Goal: Task Accomplishment & Management: Manage account settings

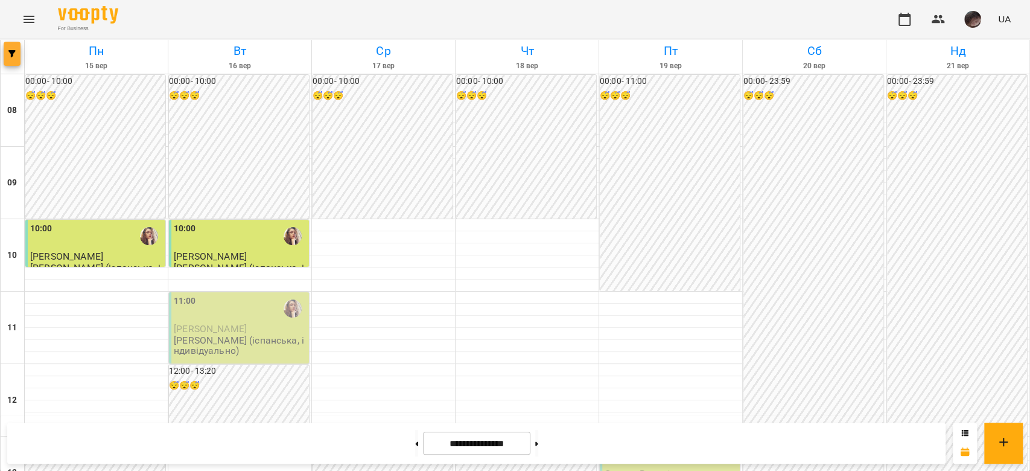
click at [5, 51] on span "button" at bounding box center [12, 53] width 17 height 7
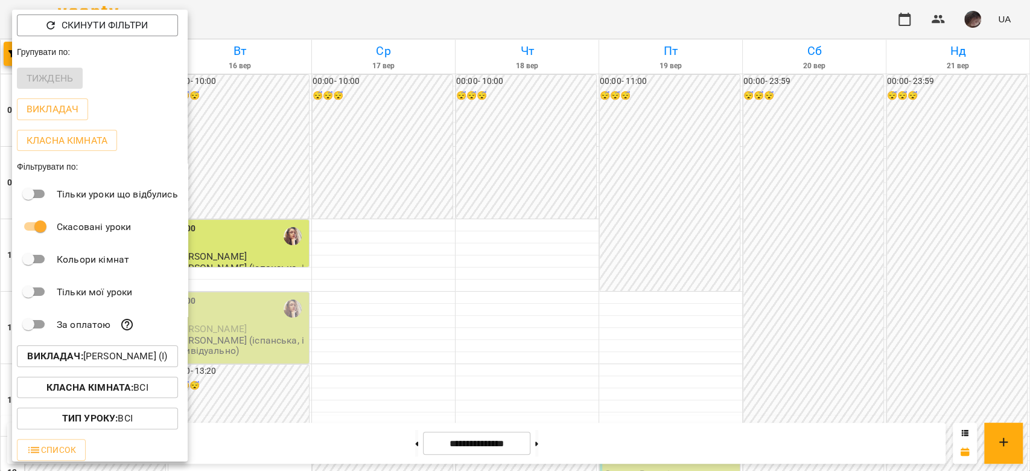
click at [150, 356] on p "Викладач : [PERSON_NAME] (і)" at bounding box center [97, 356] width 140 height 14
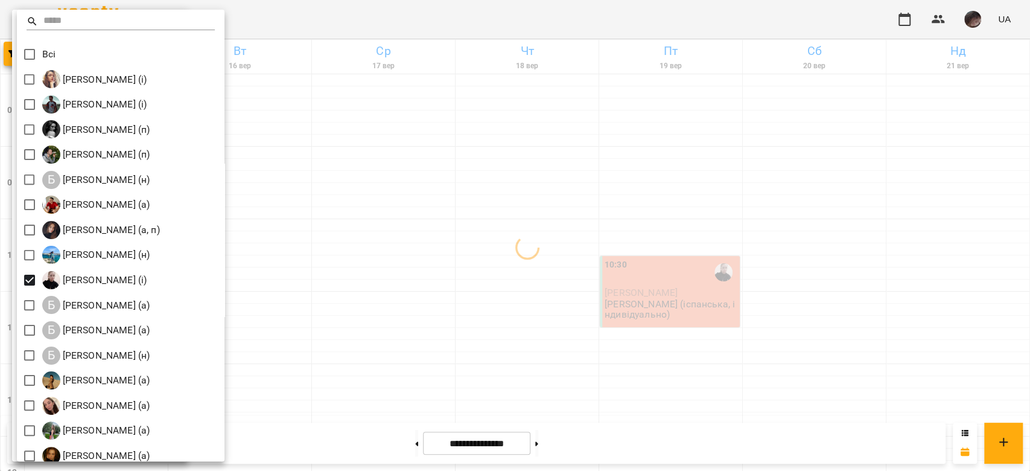
click at [531, 261] on div at bounding box center [515, 235] width 1030 height 471
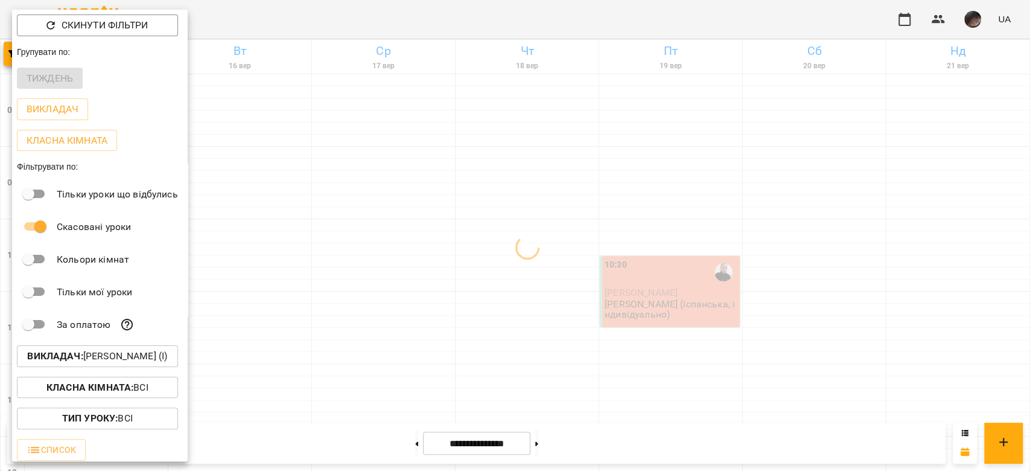
click at [531, 261] on div at bounding box center [515, 235] width 1030 height 471
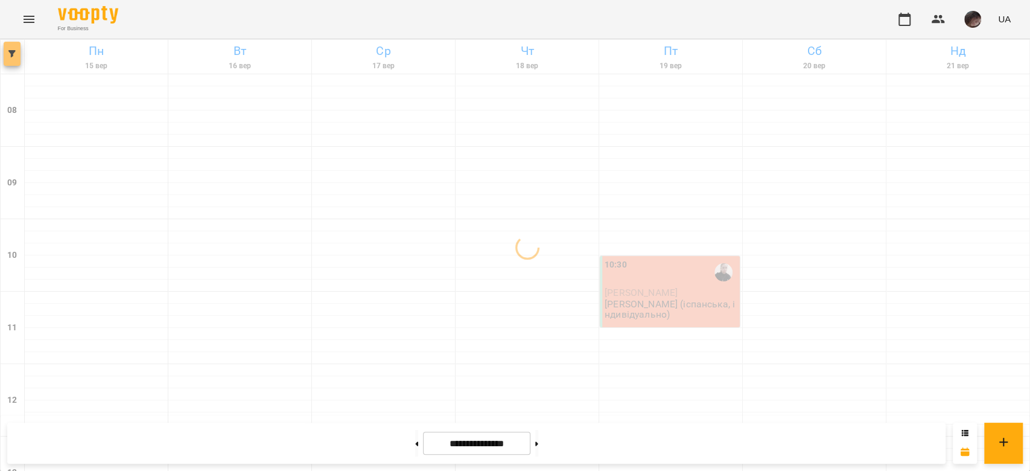
click at [5, 50] on span "button" at bounding box center [12, 53] width 17 height 7
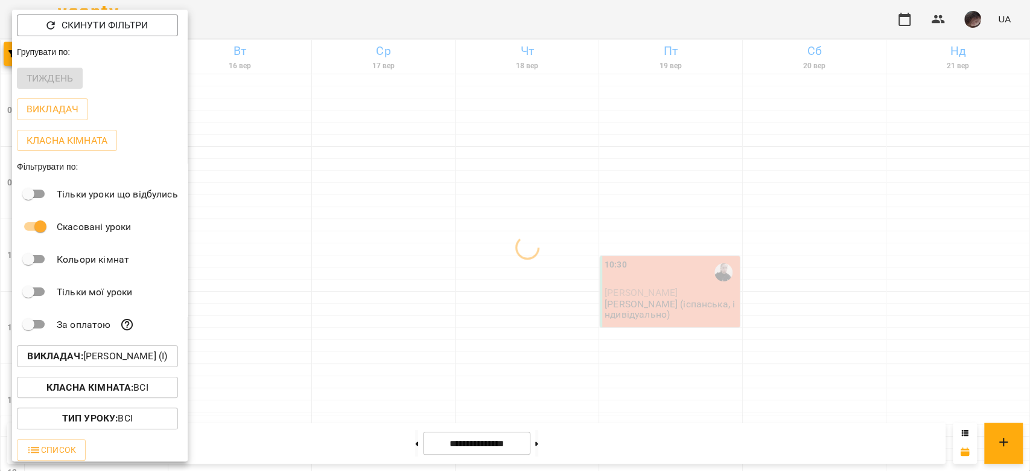
click at [137, 356] on p "Викладач : [PERSON_NAME] (і)" at bounding box center [97, 356] width 140 height 14
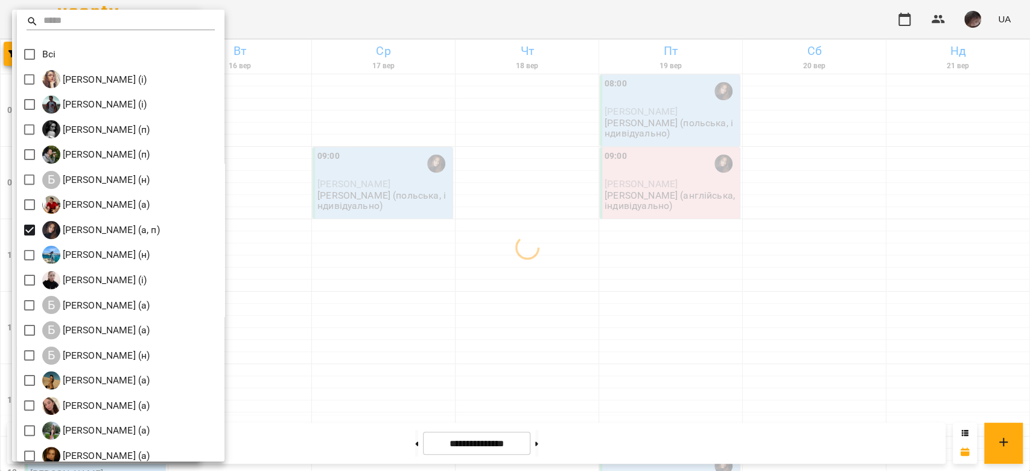
click at [519, 229] on div at bounding box center [515, 235] width 1030 height 471
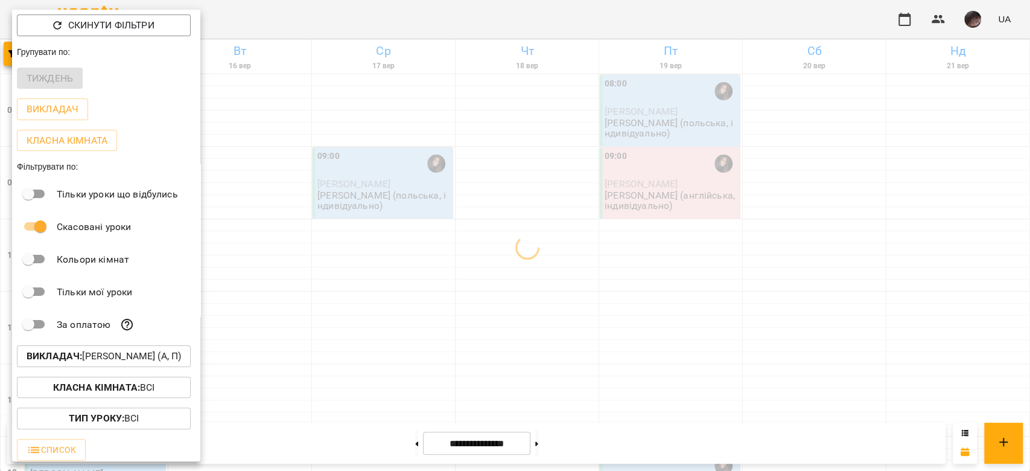
click at [519, 229] on div at bounding box center [515, 235] width 1030 height 471
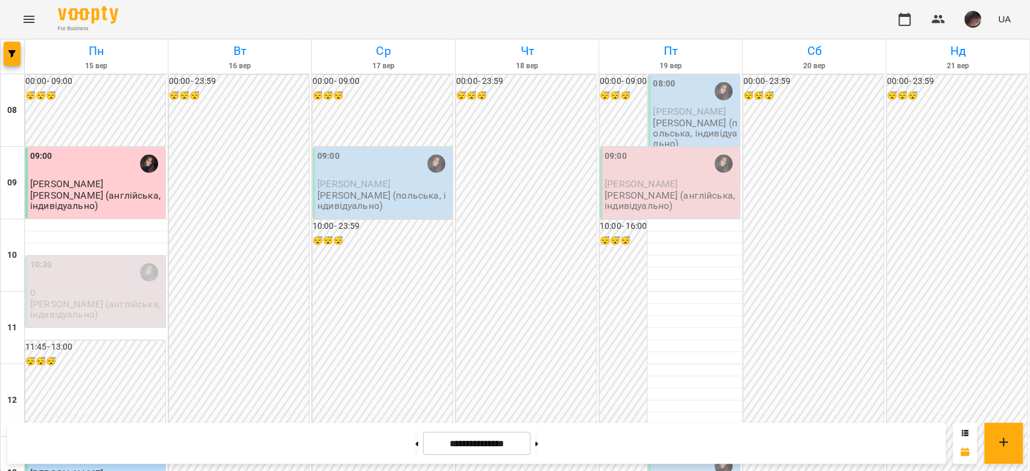
scroll to position [341, 0]
click at [4, 46] on button "button" at bounding box center [12, 54] width 17 height 24
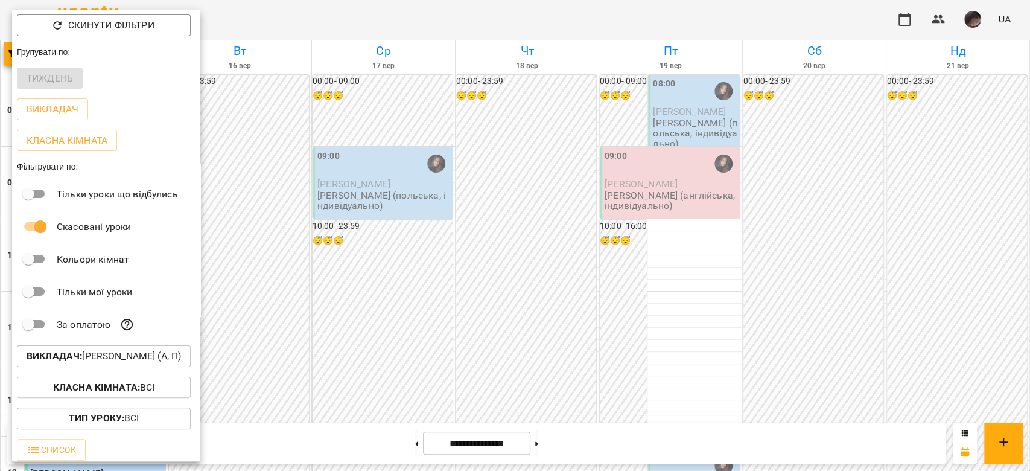
click at [157, 363] on p "Викладач : [PERSON_NAME] (а, п)" at bounding box center [104, 356] width 154 height 14
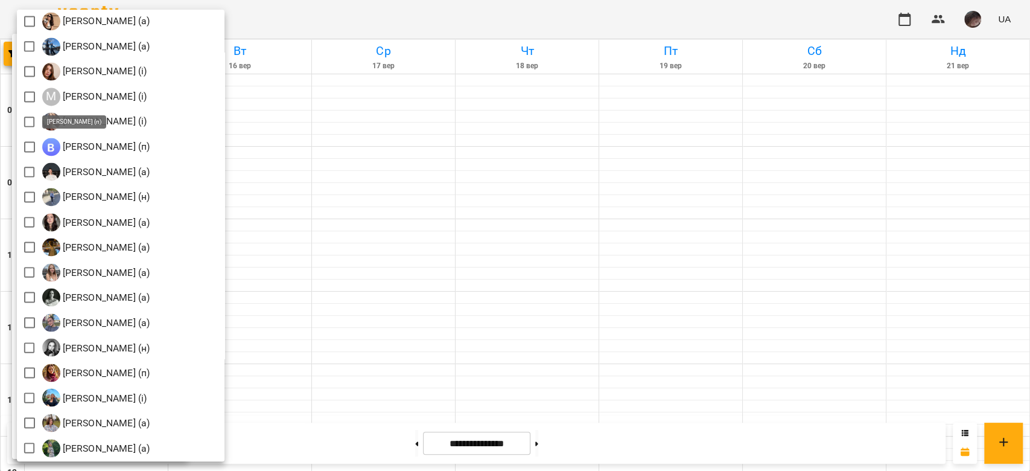
scroll to position [1418, 0]
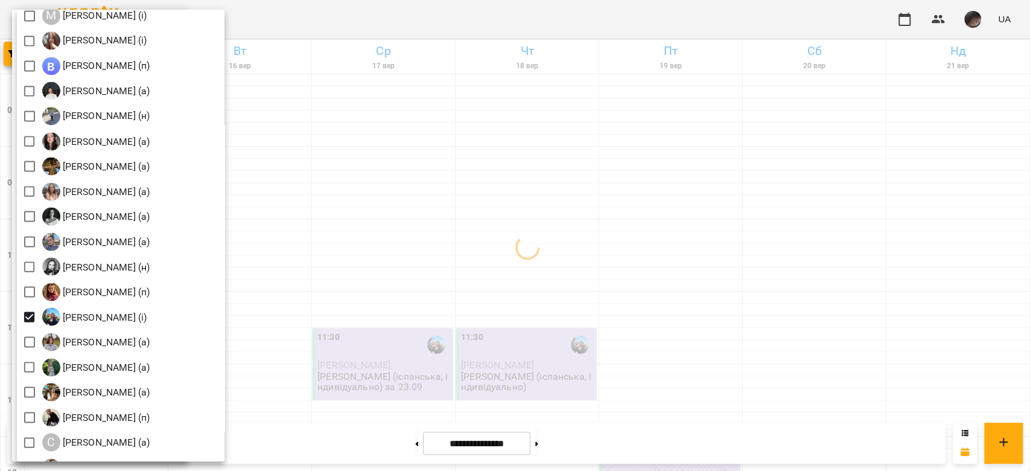
click at [496, 299] on div at bounding box center [515, 235] width 1030 height 471
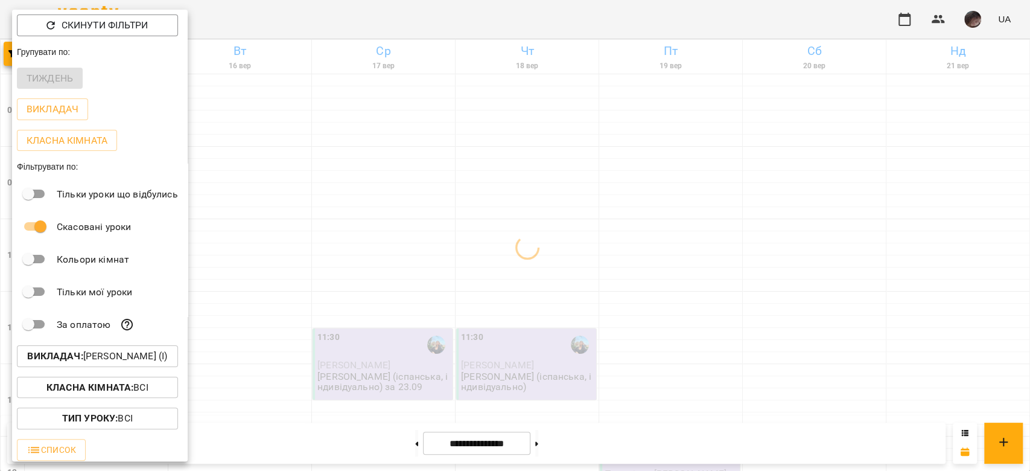
click at [496, 299] on div at bounding box center [515, 235] width 1030 height 471
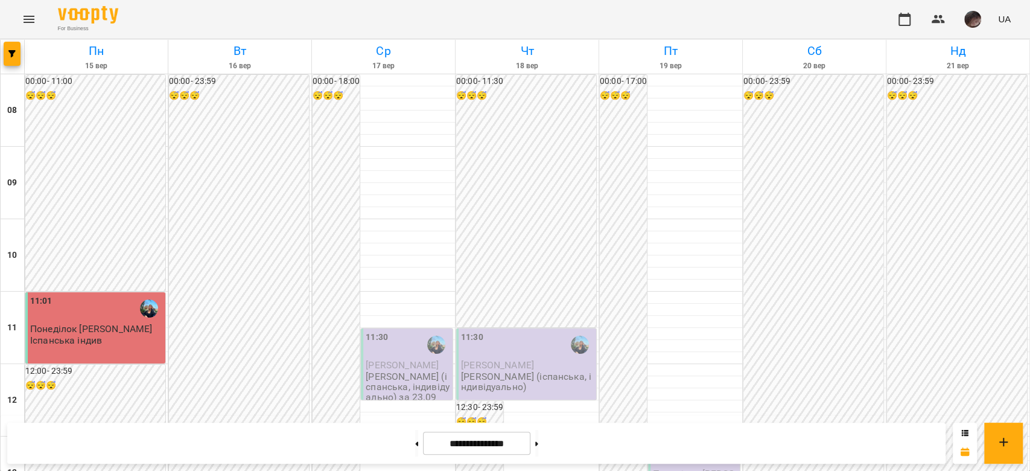
scroll to position [583, 0]
click at [538, 442] on button at bounding box center [536, 442] width 3 height 27
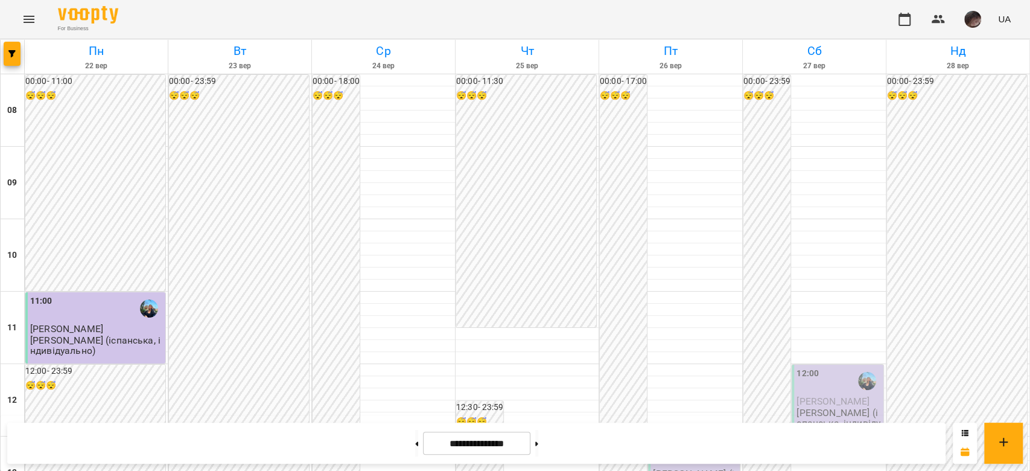
scroll to position [402, 0]
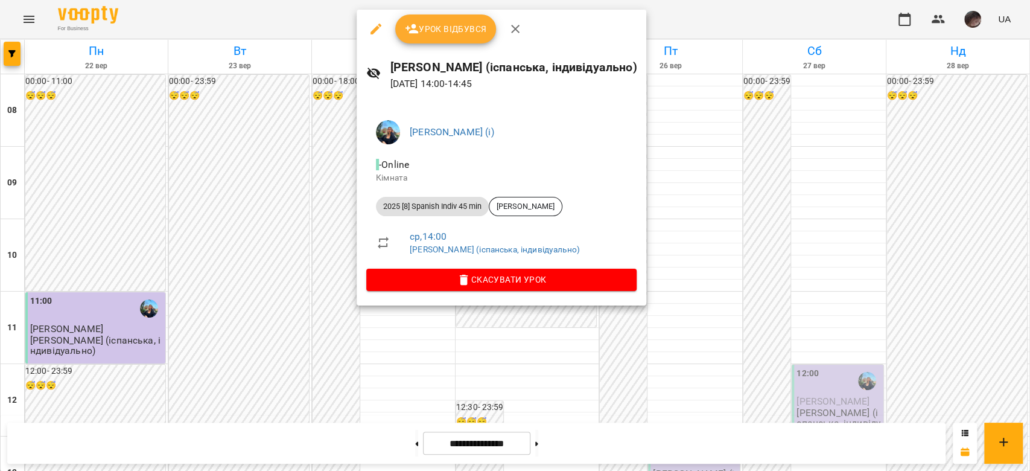
click at [746, 306] on div at bounding box center [515, 235] width 1030 height 471
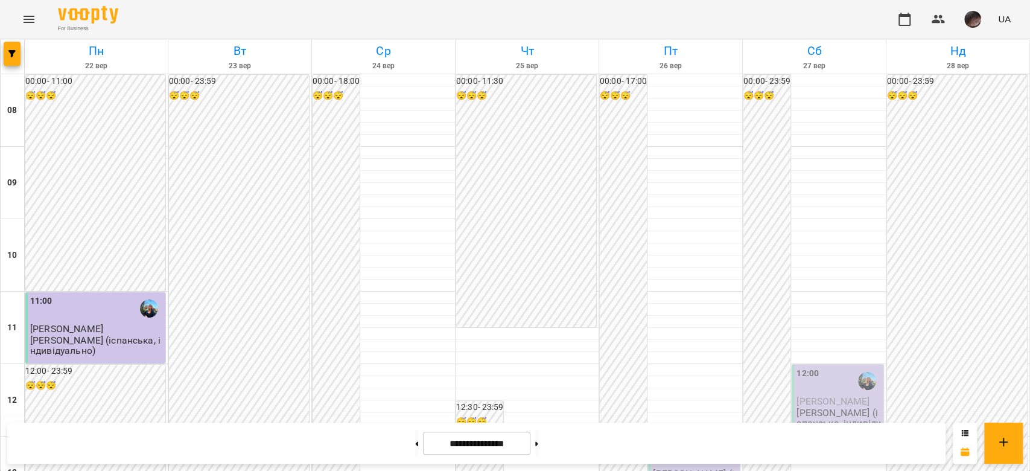
scroll to position [643, 0]
click at [415, 441] on button at bounding box center [416, 442] width 3 height 27
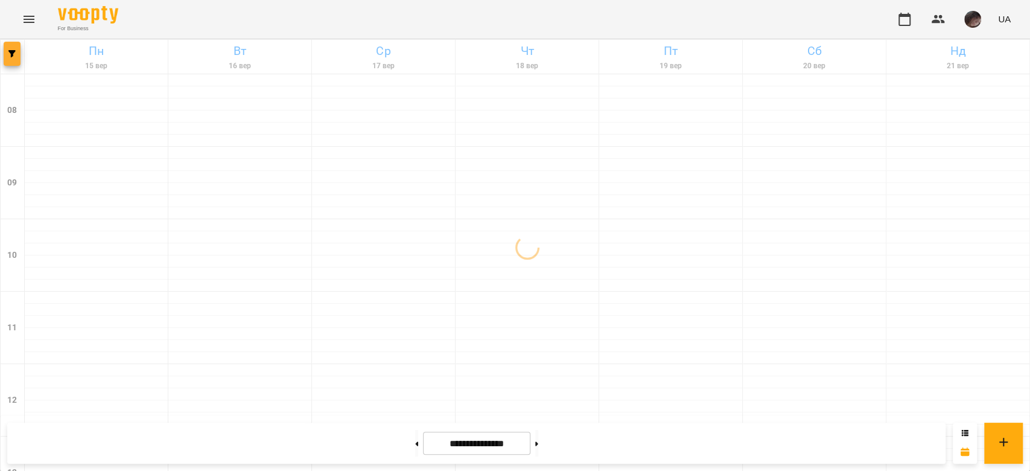
click at [4, 65] on button "button" at bounding box center [12, 54] width 17 height 24
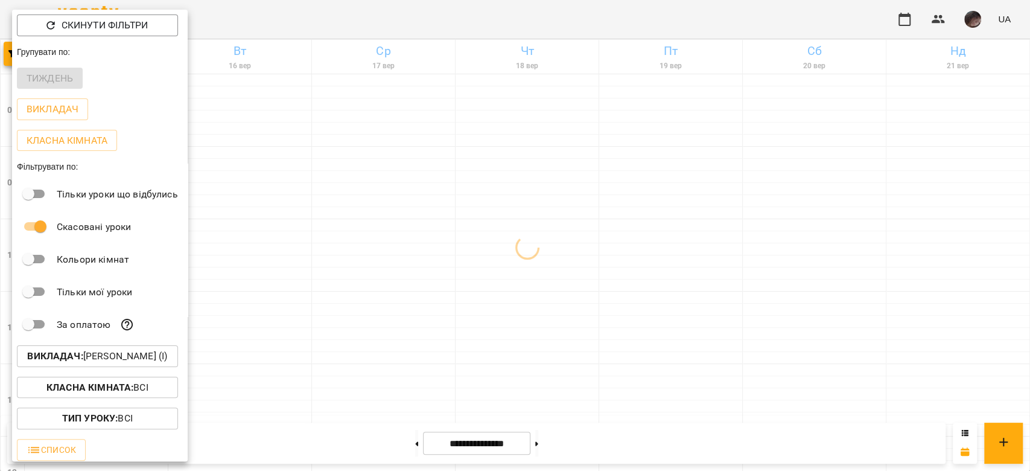
click at [146, 360] on p "Викладач : [PERSON_NAME] (і)" at bounding box center [97, 356] width 140 height 14
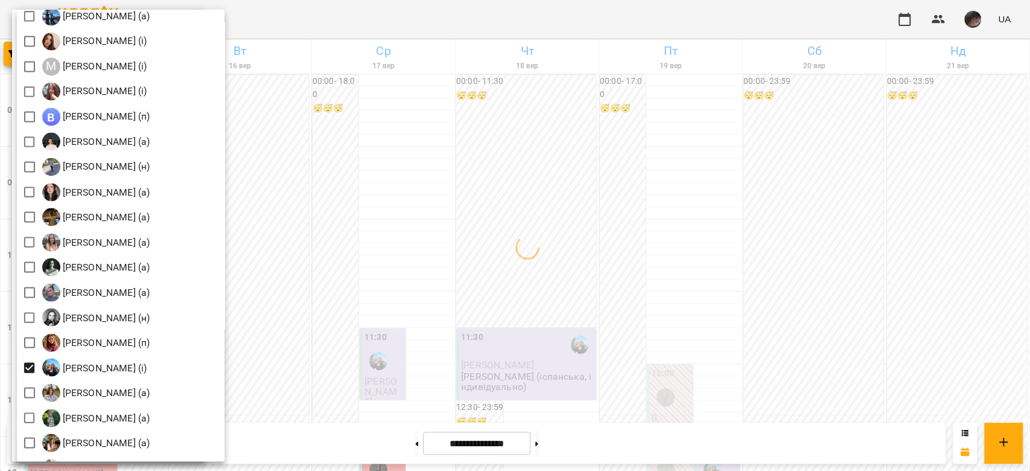
scroll to position [1448, 0]
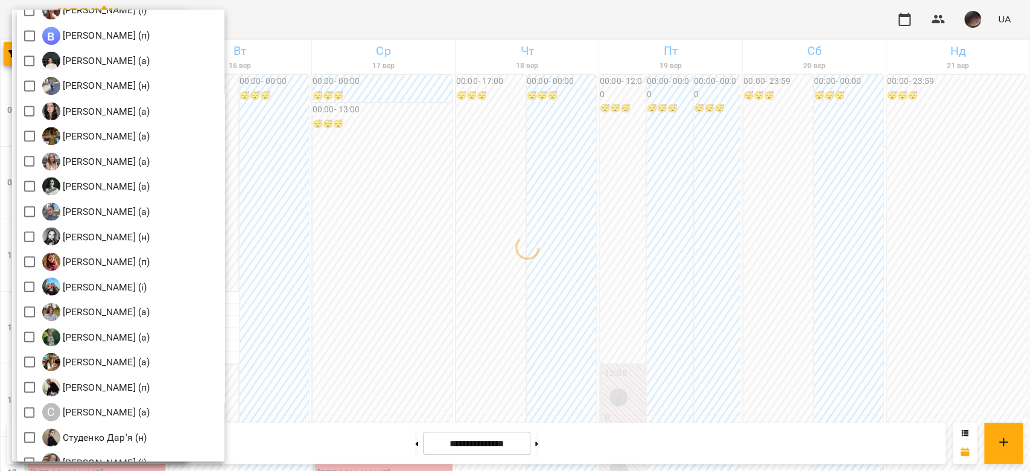
click at [533, 263] on div at bounding box center [515, 235] width 1030 height 471
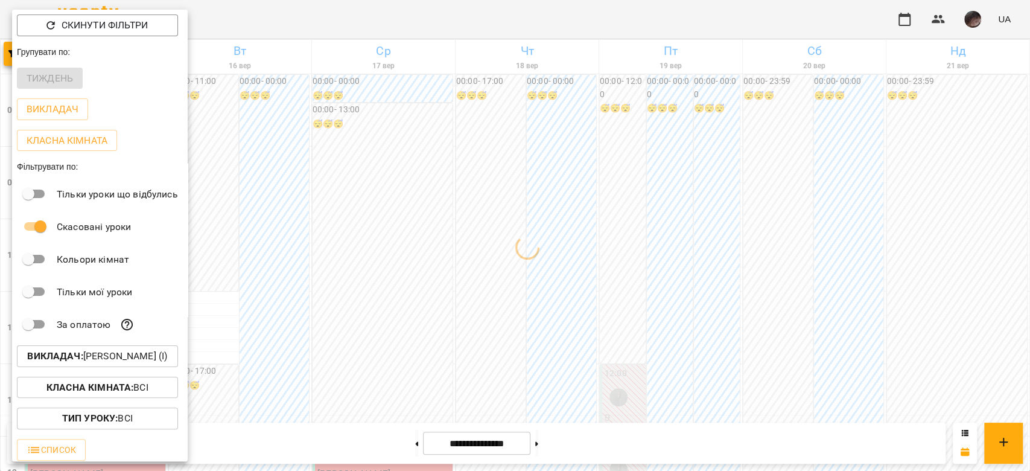
click at [533, 263] on div at bounding box center [515, 235] width 1030 height 471
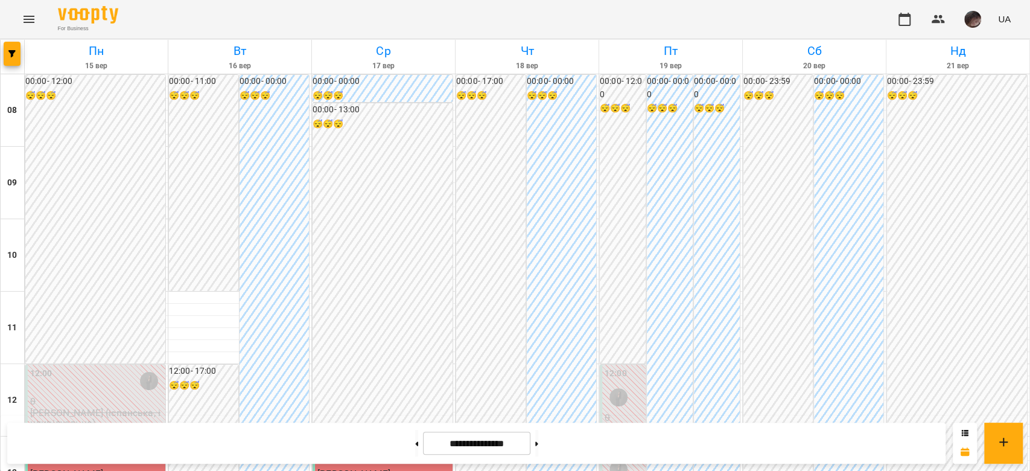
scroll to position [563, 0]
click at [538, 439] on button at bounding box center [536, 442] width 3 height 27
type input "**********"
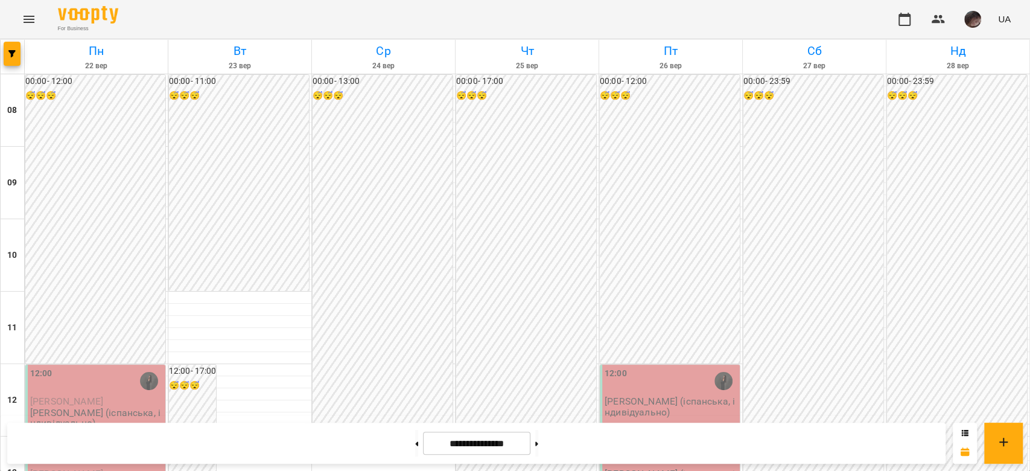
scroll to position [241, 0]
click at [6, 57] on span "button" at bounding box center [12, 53] width 17 height 7
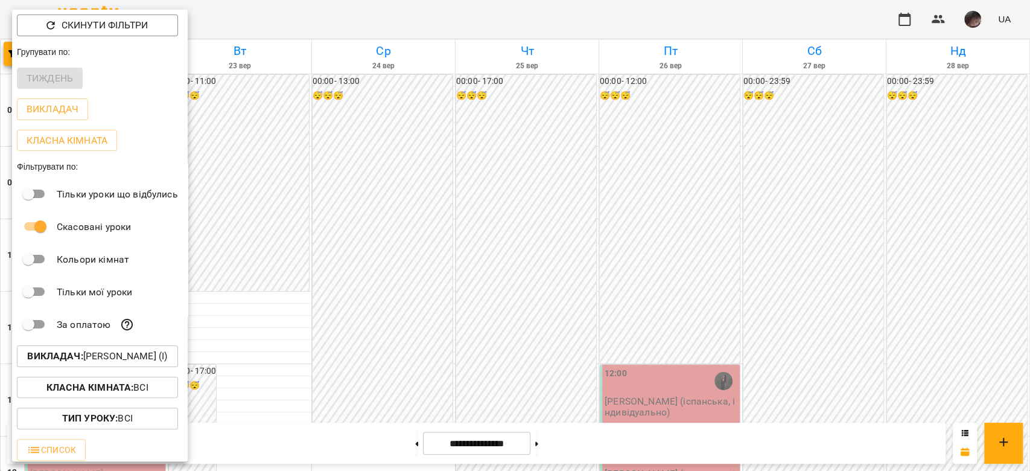
click at [155, 363] on p "Викладач : [PERSON_NAME] (і)" at bounding box center [97, 356] width 140 height 14
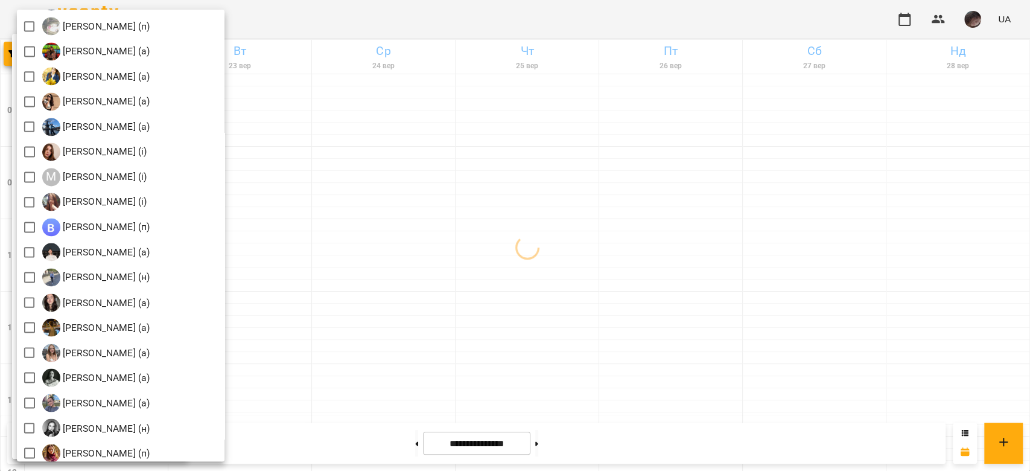
scroll to position [1337, 0]
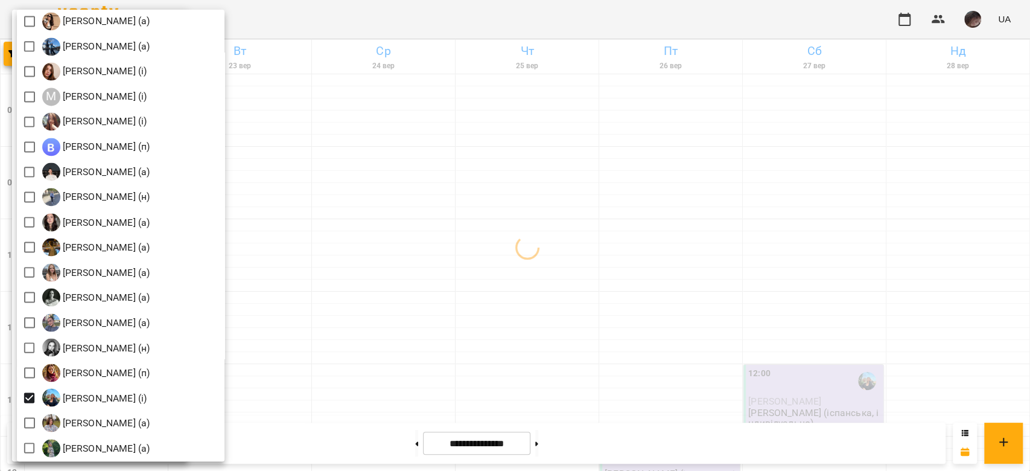
click at [534, 241] on div at bounding box center [515, 235] width 1030 height 471
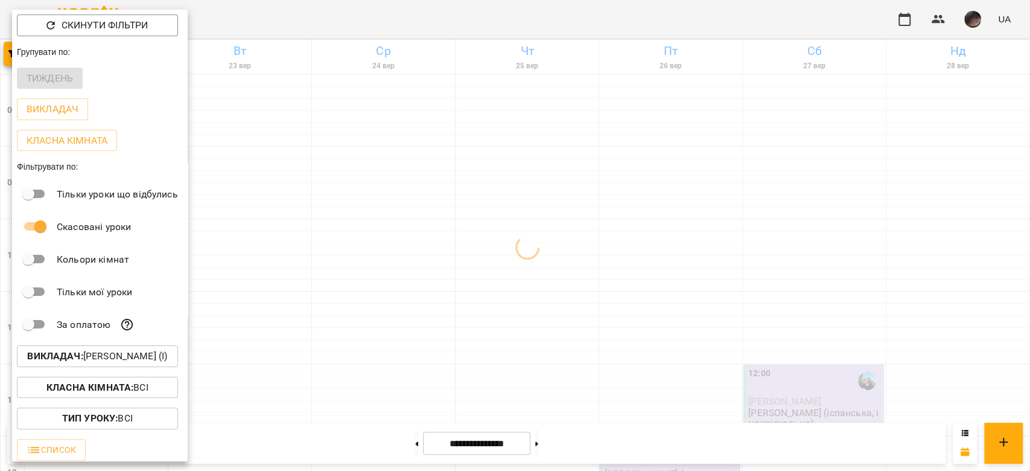
click at [534, 241] on div at bounding box center [515, 235] width 1030 height 471
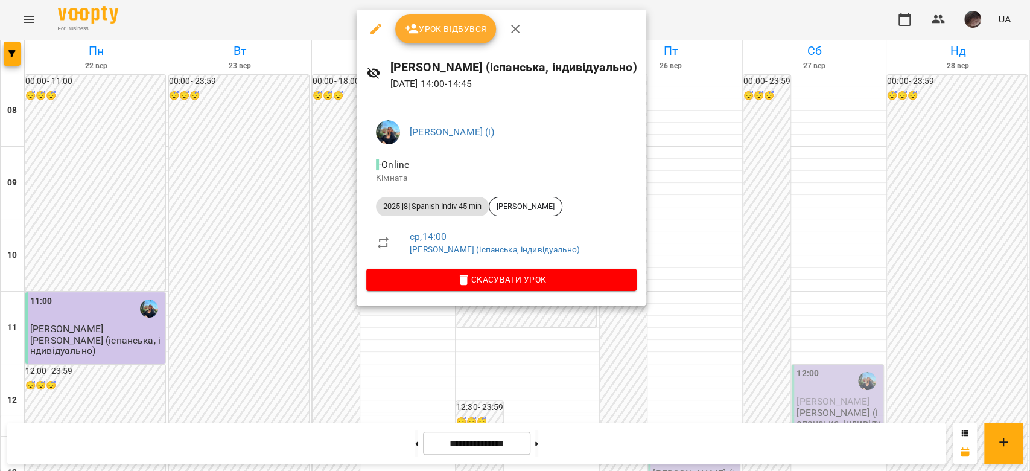
click at [379, 38] on button "button" at bounding box center [375, 28] width 29 height 29
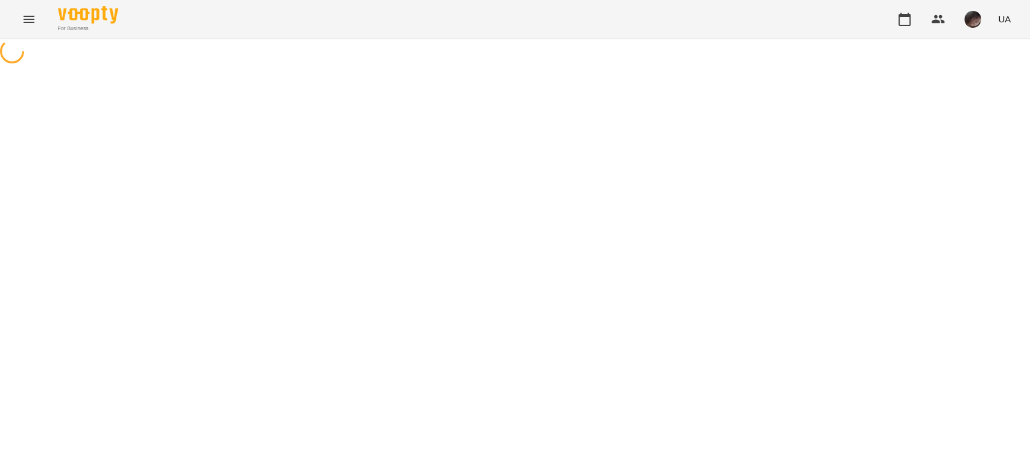
select select "**********"
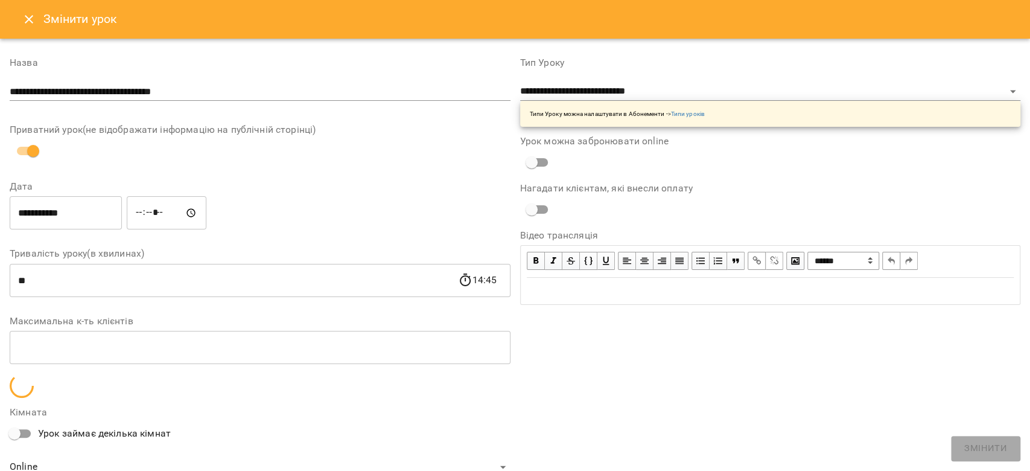
click at [80, 212] on input "**********" at bounding box center [66, 213] width 112 height 34
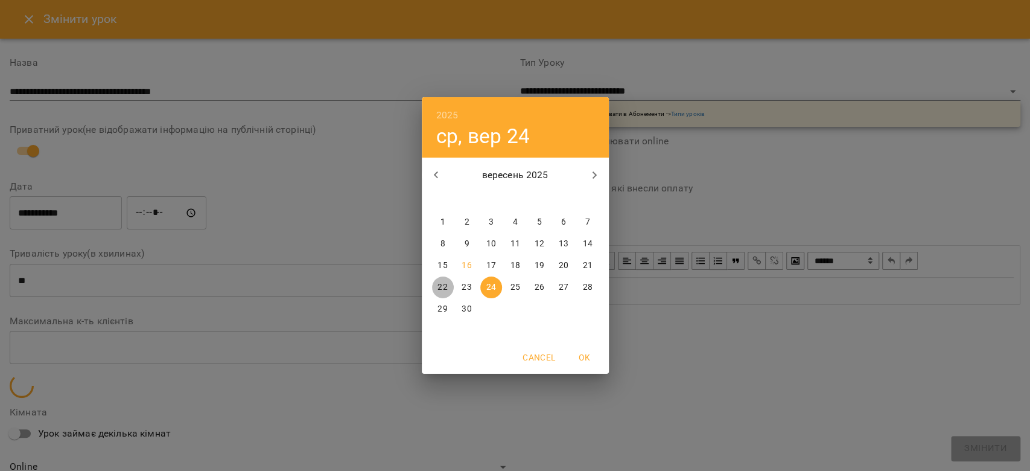
click at [441, 287] on p "22" at bounding box center [442, 287] width 10 height 12
type input "**********"
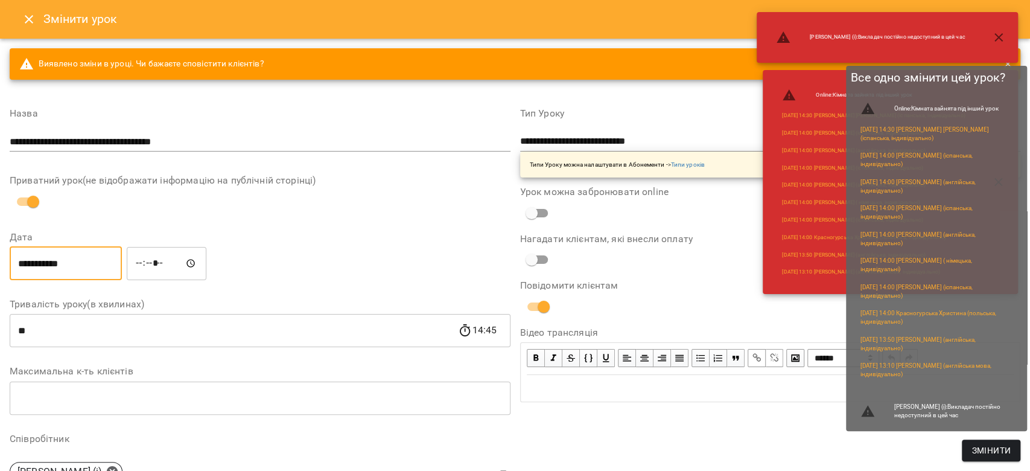
click at [984, 442] on button "Змінити" at bounding box center [991, 450] width 59 height 22
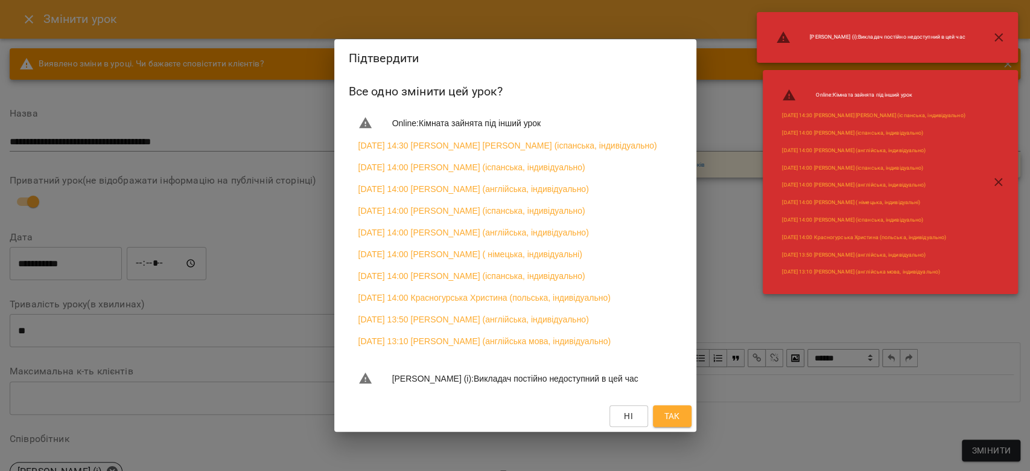
click at [685, 431] on div "Ні Так" at bounding box center [515, 415] width 362 height 31
click at [685, 426] on button "Так" at bounding box center [672, 416] width 39 height 22
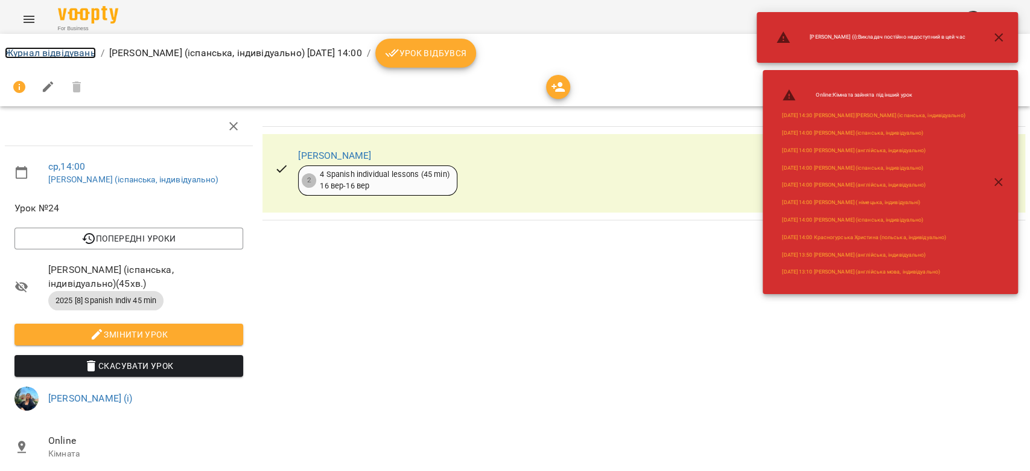
click at [49, 51] on link "Журнал відвідувань" at bounding box center [50, 52] width 91 height 11
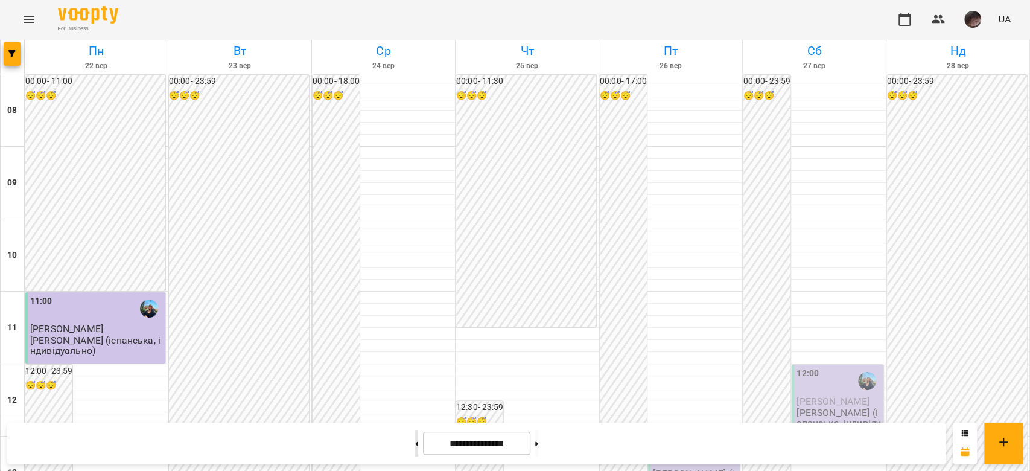
click at [415, 436] on button at bounding box center [416, 442] width 3 height 27
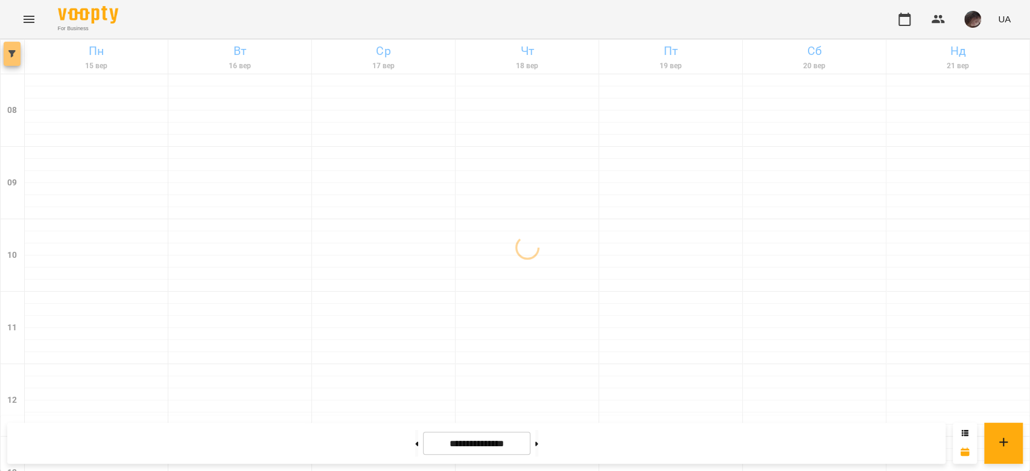
click at [11, 46] on button "button" at bounding box center [12, 54] width 17 height 24
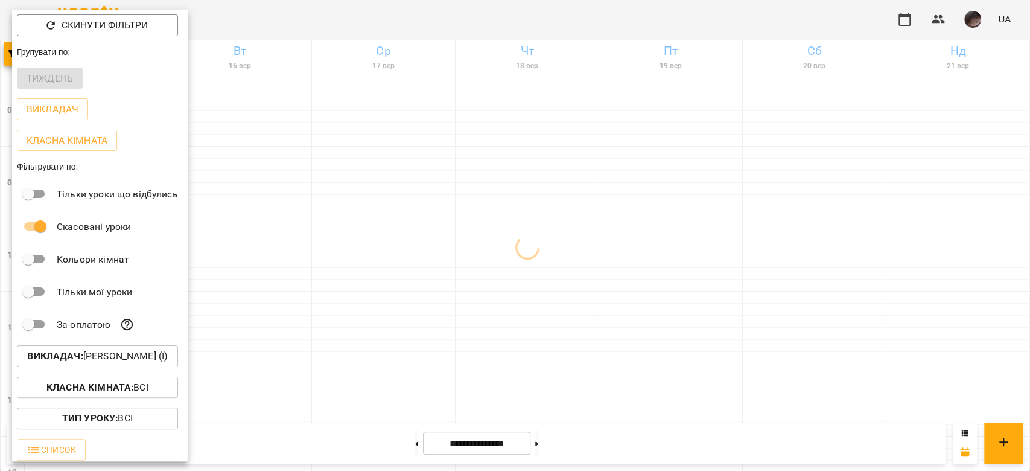
click at [167, 358] on p "Викладач : [PERSON_NAME] (і)" at bounding box center [97, 356] width 140 height 14
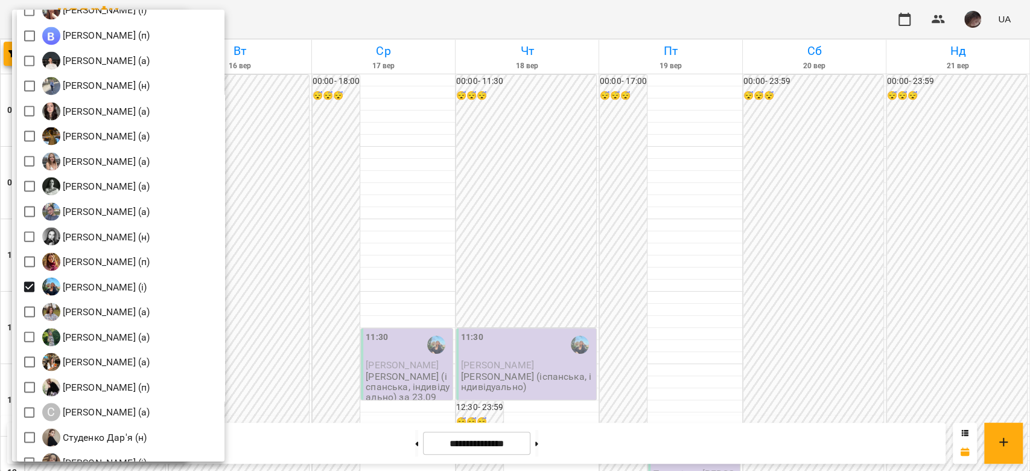
scroll to position [1528, 0]
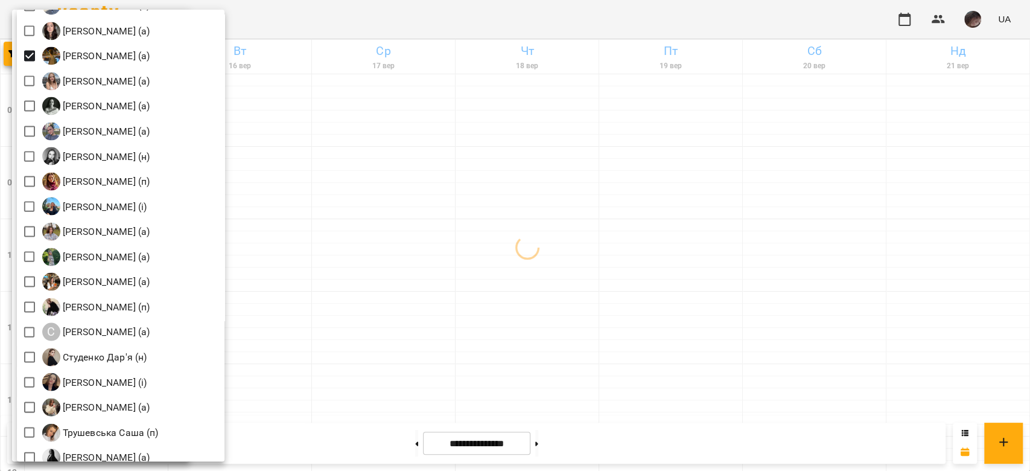
click at [436, 198] on div at bounding box center [515, 235] width 1030 height 471
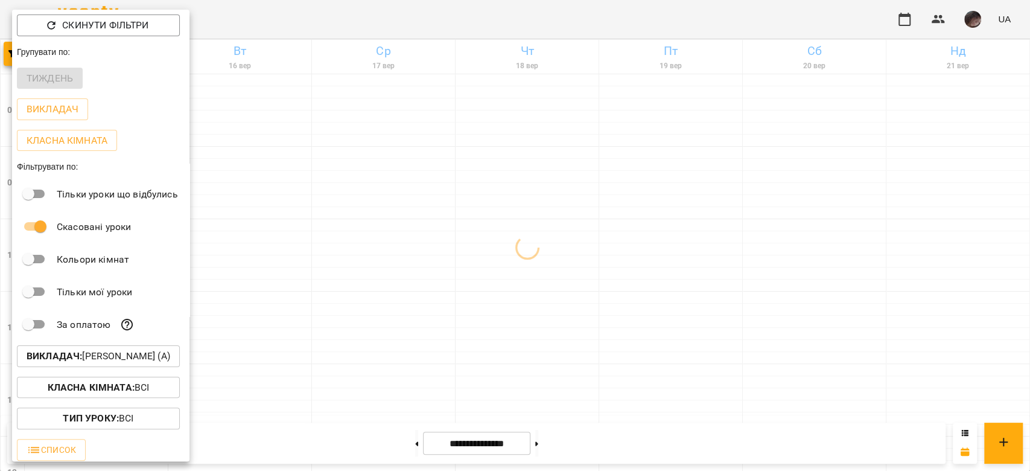
click at [436, 198] on div at bounding box center [515, 235] width 1030 height 471
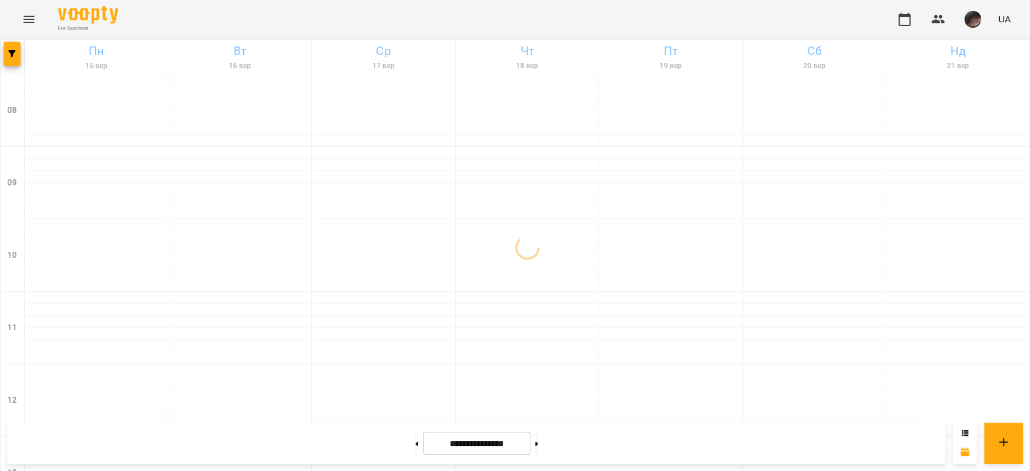
scroll to position [563, 0]
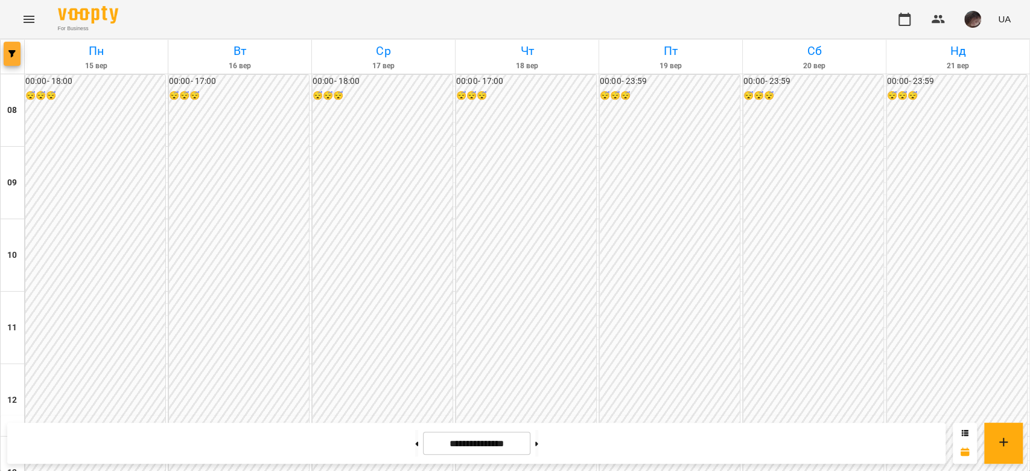
click at [8, 50] on icon "button" at bounding box center [11, 53] width 7 height 7
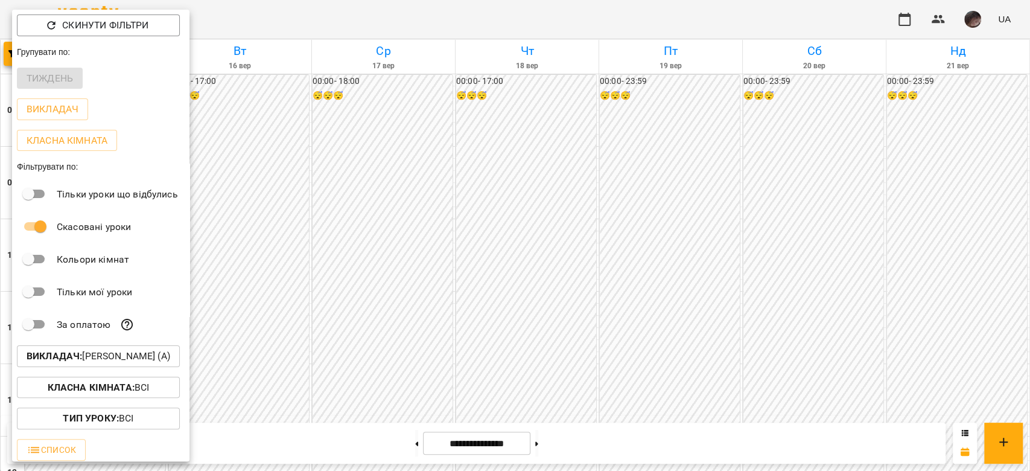
click at [106, 363] on p "Викладач : [PERSON_NAME] (а)" at bounding box center [99, 356] width 144 height 14
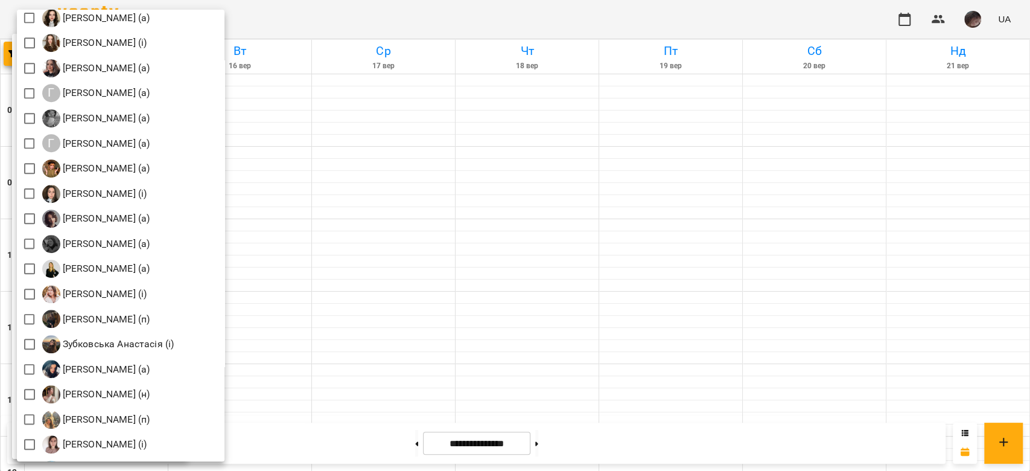
scroll to position [724, 0]
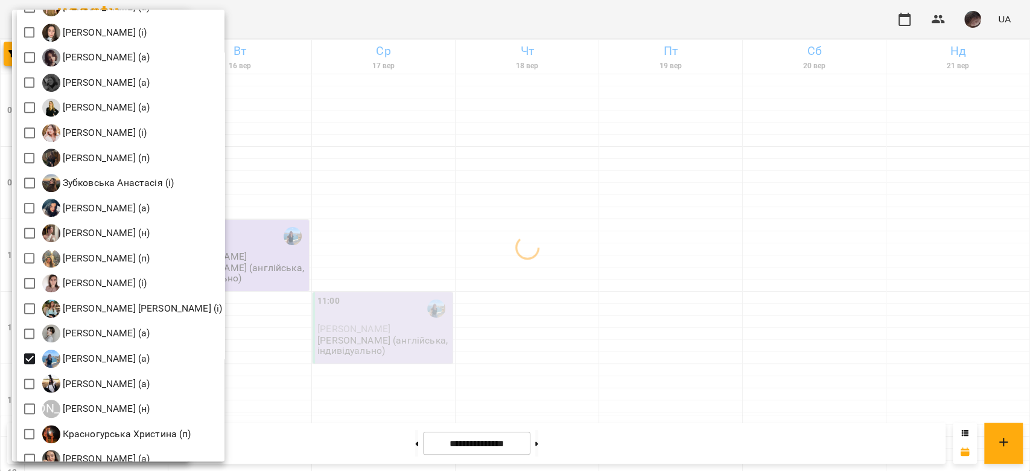
click at [484, 291] on div at bounding box center [515, 235] width 1030 height 471
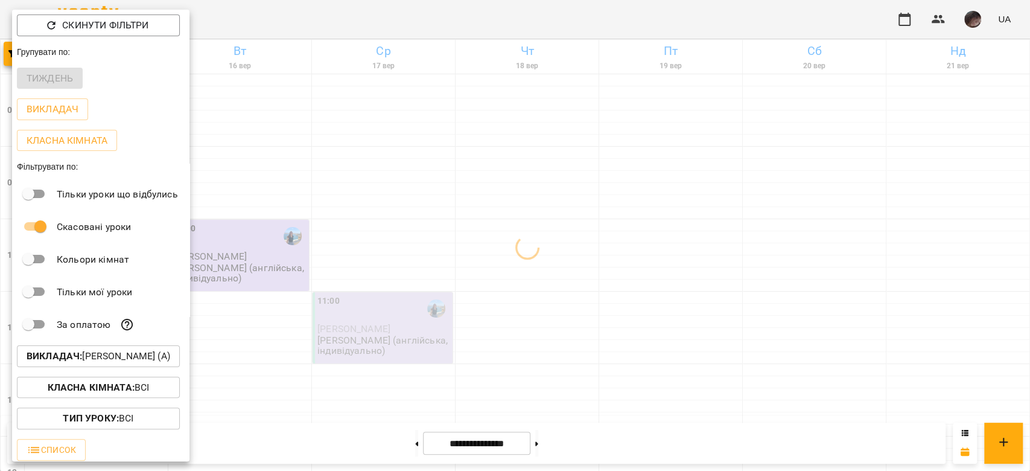
click at [486, 291] on div at bounding box center [515, 235] width 1030 height 471
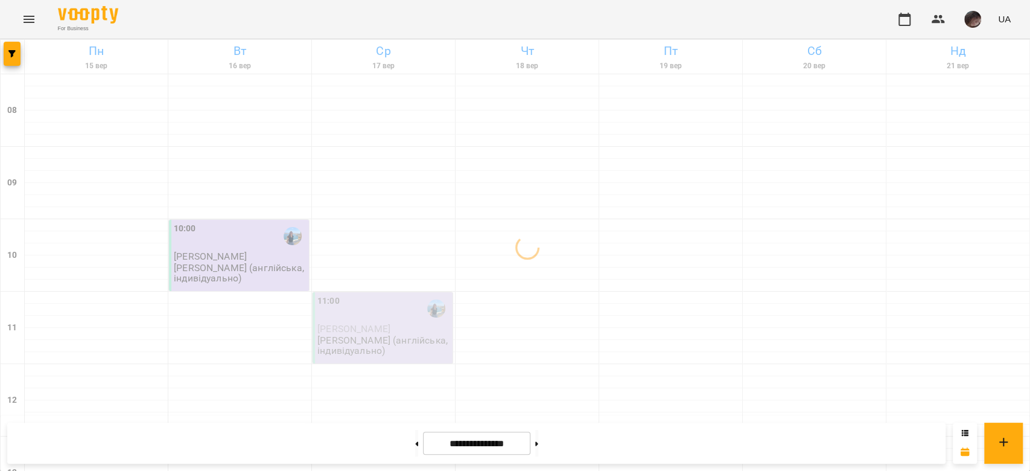
click at [551, 427] on div "**********" at bounding box center [476, 442] width 938 height 41
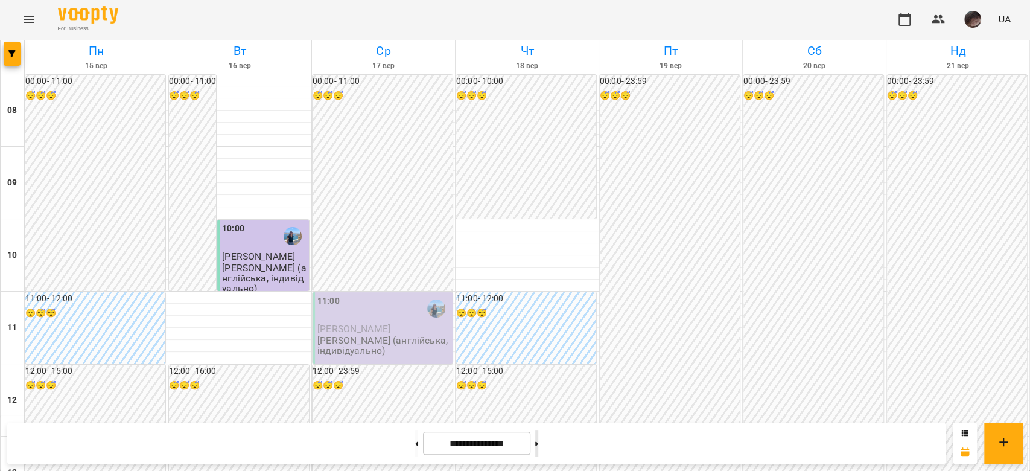
click at [538, 442] on button at bounding box center [536, 442] width 3 height 27
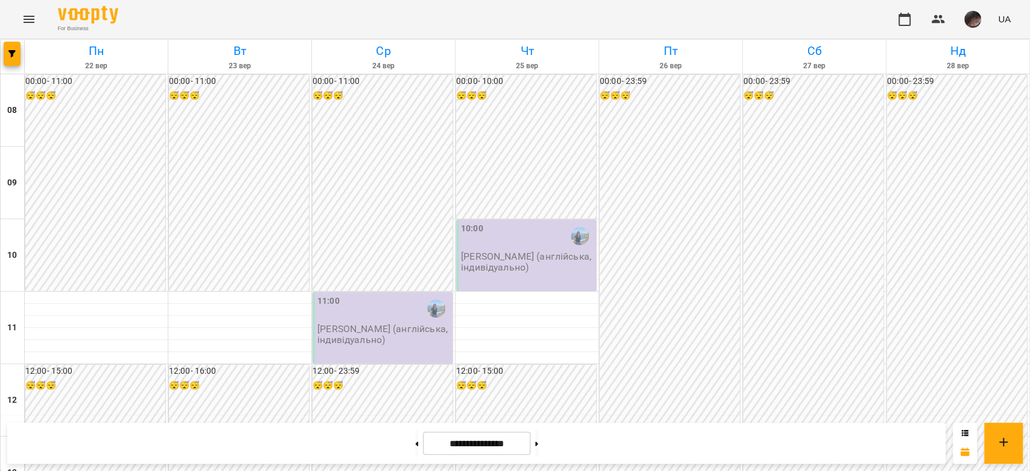
scroll to position [402, 0]
click at [1, 62] on div at bounding box center [13, 57] width 24 height 34
click at [9, 60] on button "button" at bounding box center [12, 54] width 17 height 24
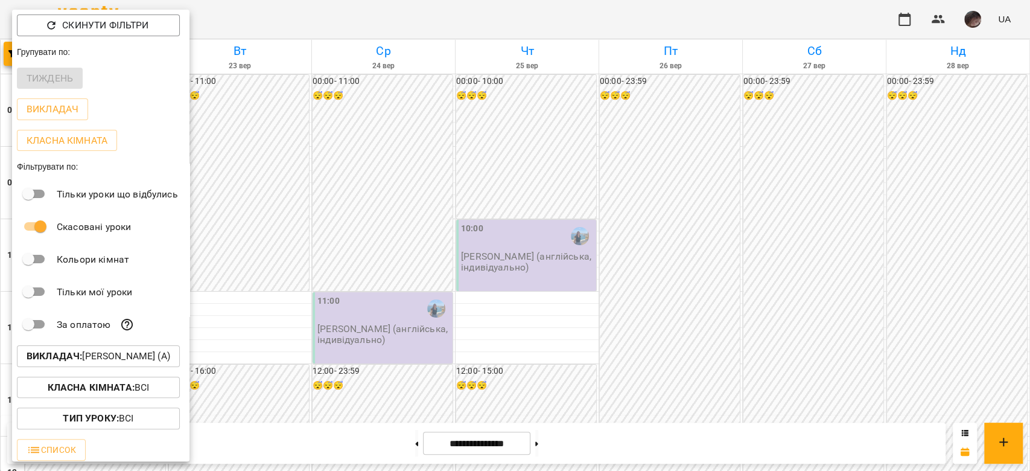
click at [164, 367] on button "Викладач : [PERSON_NAME] (а)" at bounding box center [98, 356] width 163 height 22
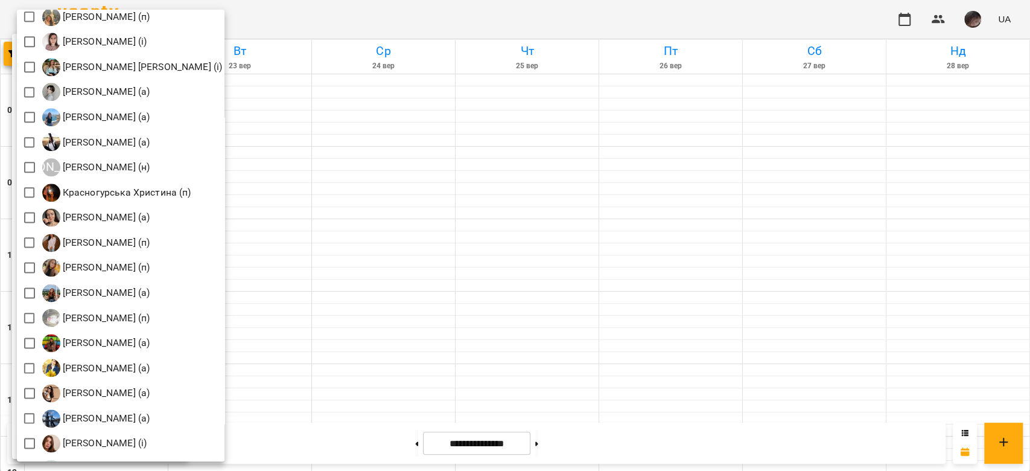
scroll to position [1045, 0]
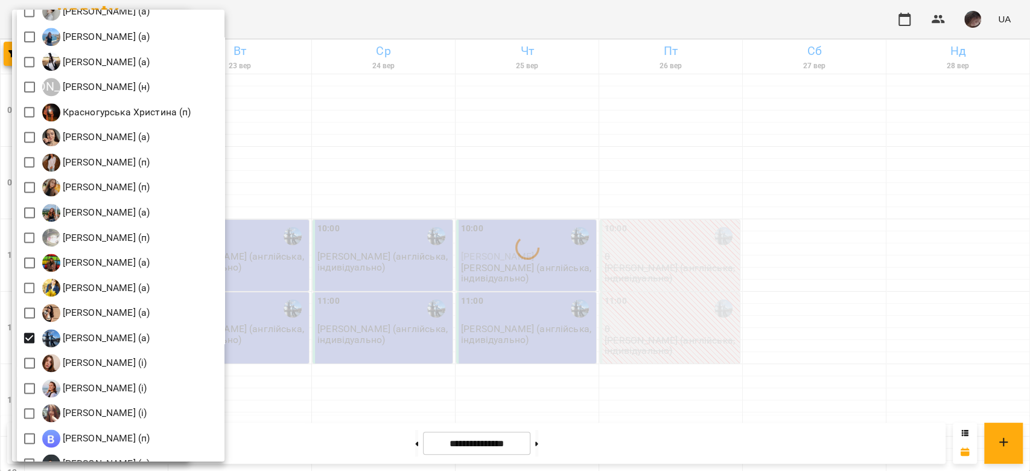
click at [492, 233] on div at bounding box center [515, 235] width 1030 height 471
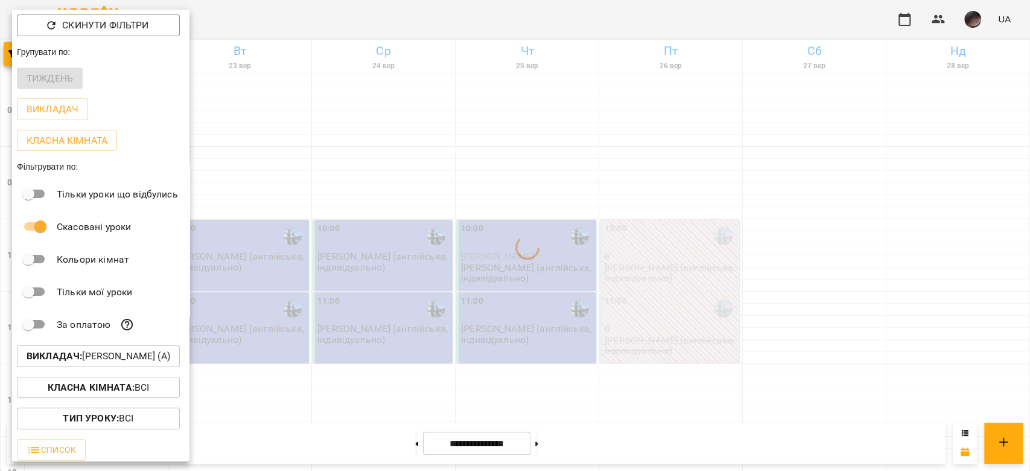
click at [492, 233] on div at bounding box center [515, 235] width 1030 height 471
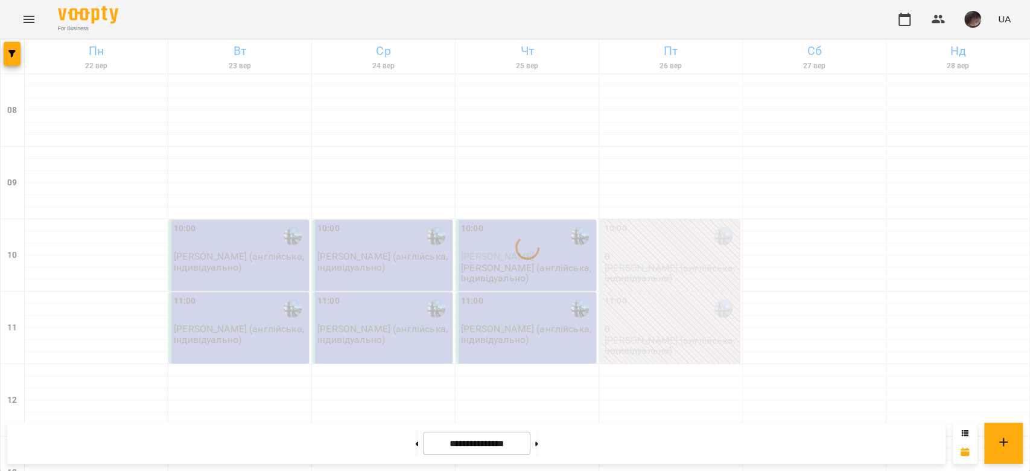
scroll to position [643, 0]
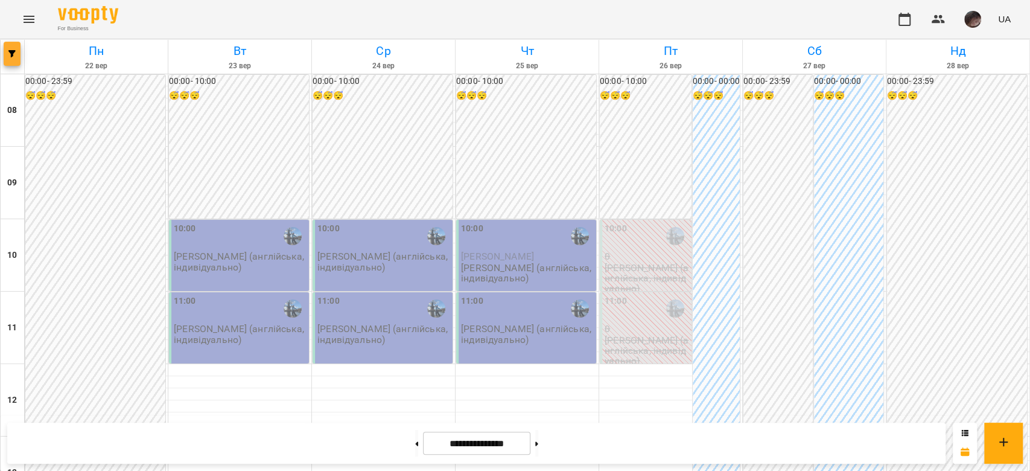
click at [8, 57] on button "button" at bounding box center [12, 54] width 17 height 24
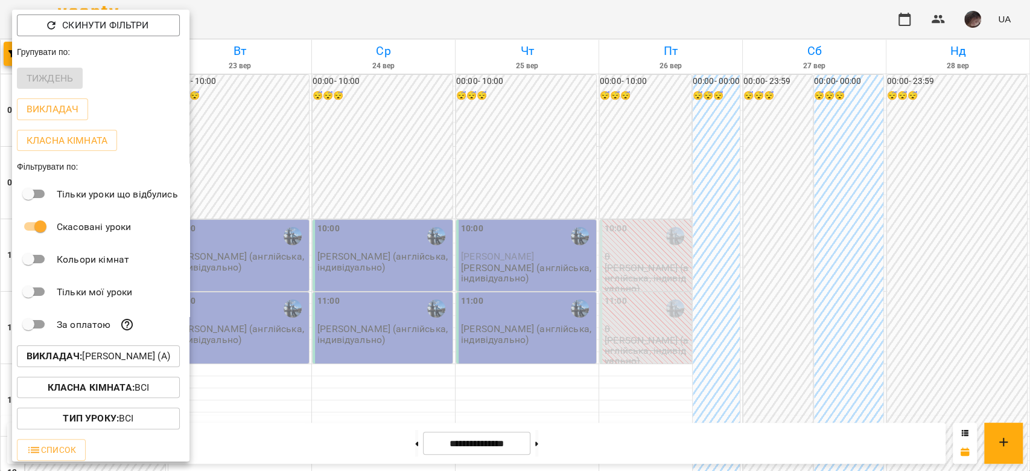
click at [110, 360] on p "Викладач : [PERSON_NAME] (а)" at bounding box center [99, 356] width 144 height 14
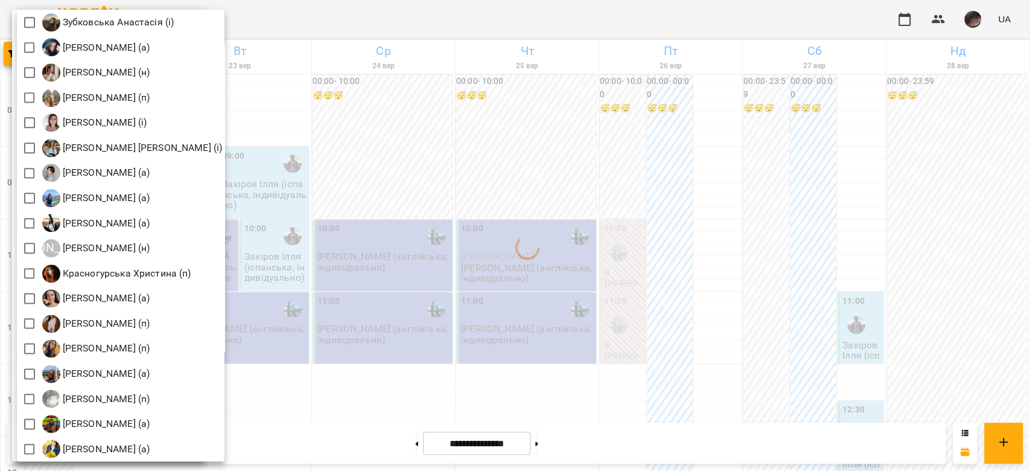
scroll to position [1287, 0]
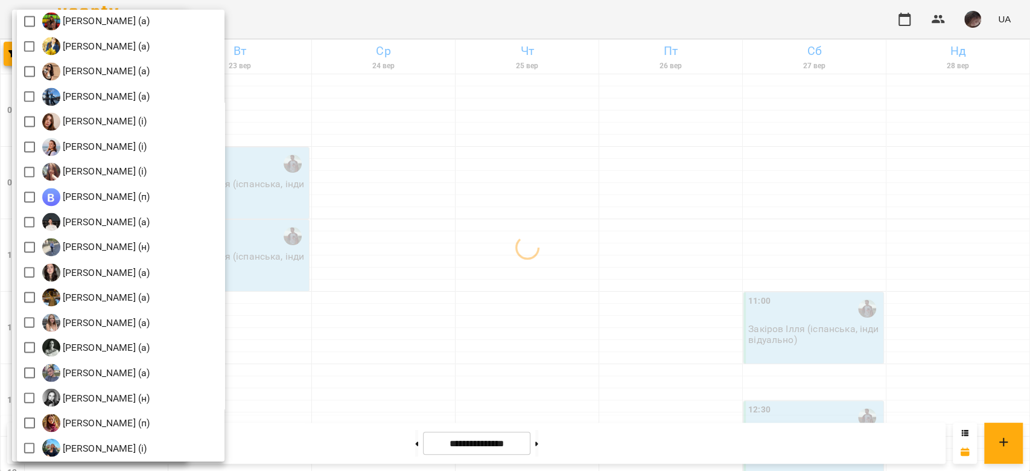
click at [383, 177] on div at bounding box center [515, 235] width 1030 height 471
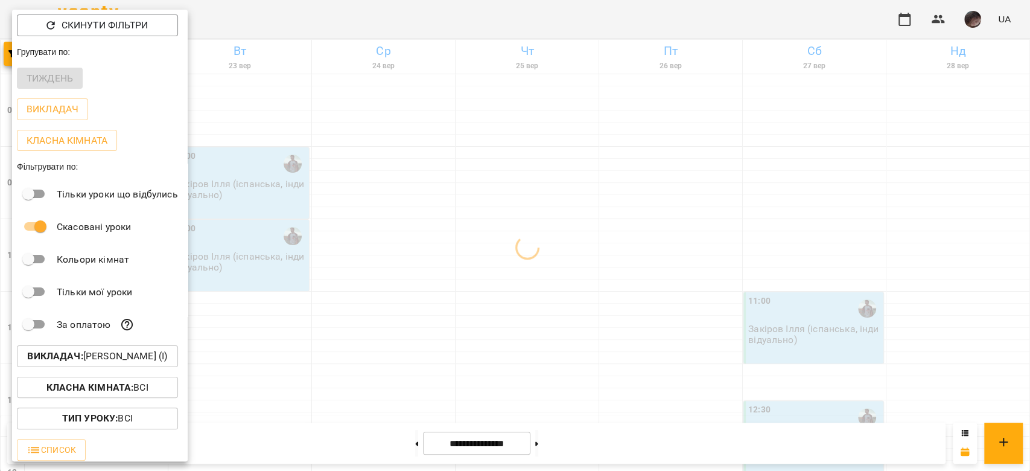
click at [345, 365] on div at bounding box center [515, 235] width 1030 height 471
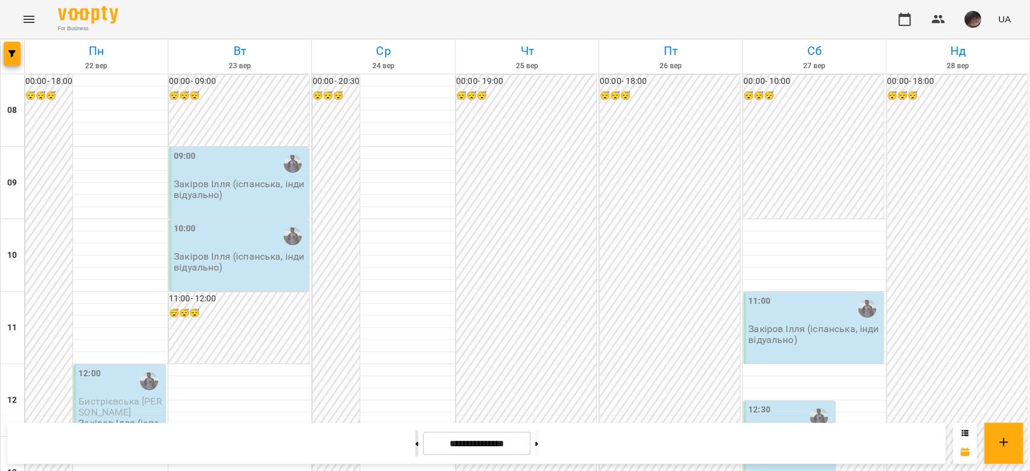
click at [415, 441] on button at bounding box center [416, 442] width 3 height 27
type input "**********"
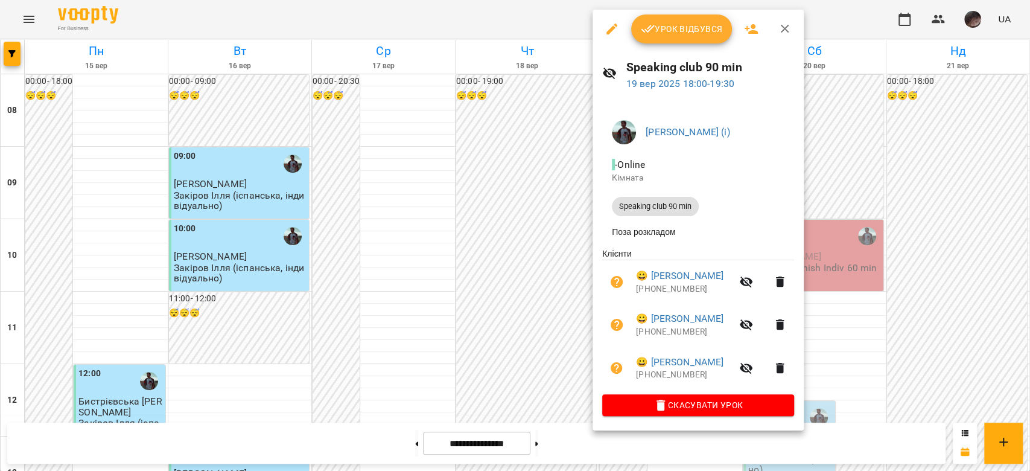
click at [610, 31] on icon "button" at bounding box center [611, 29] width 11 height 11
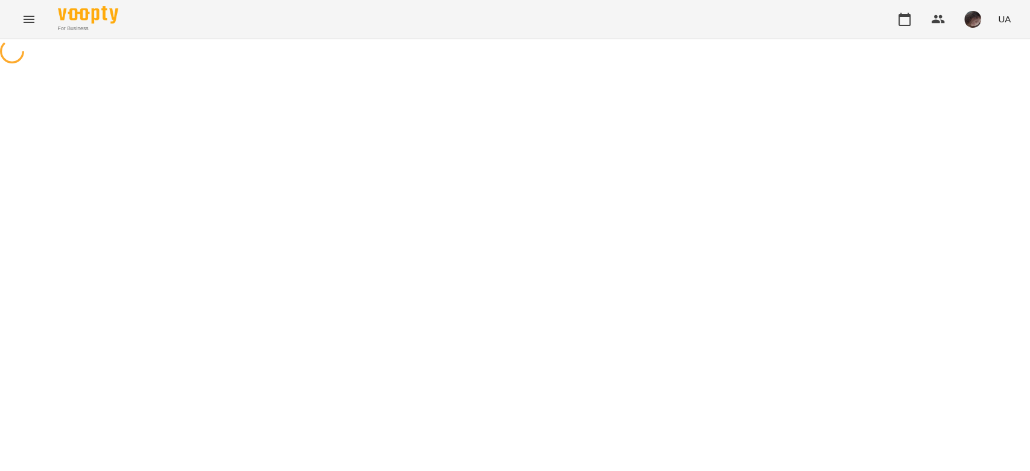
select select "**********"
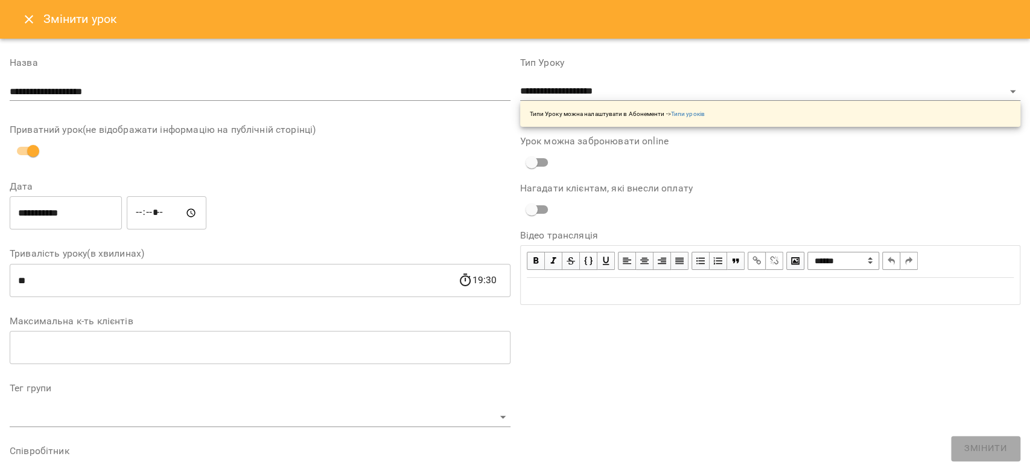
click at [28, 16] on icon "Close" at bounding box center [29, 19] width 14 height 14
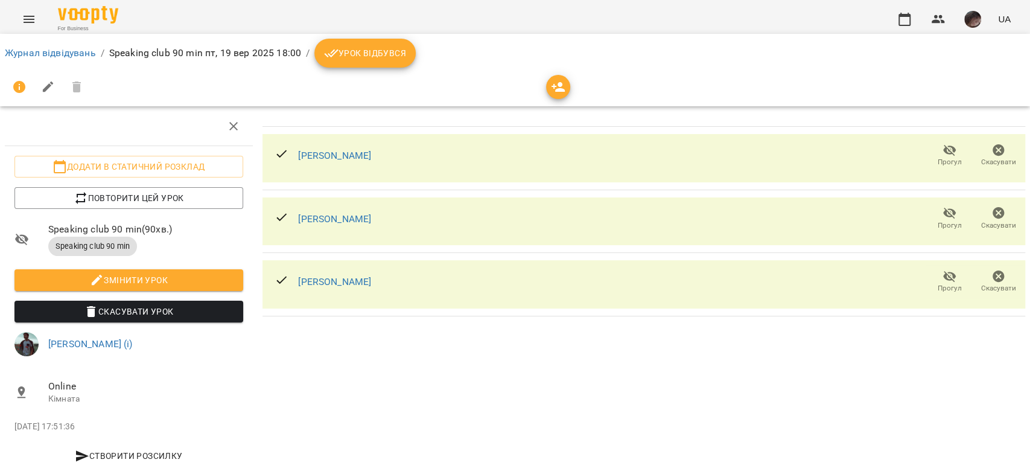
click at [570, 86] on div at bounding box center [515, 86] width 1020 height 29
click at [558, 94] on button "button" at bounding box center [558, 87] width 24 height 24
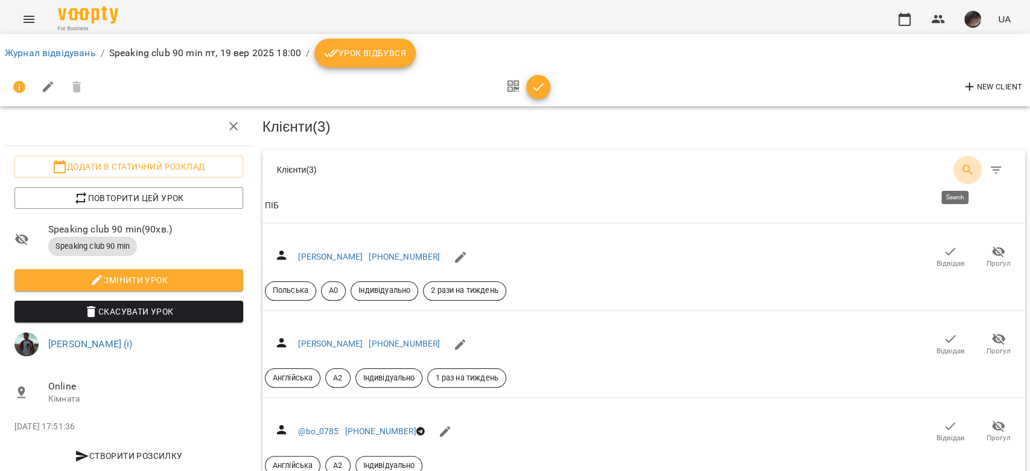
click at [960, 156] on button "Search" at bounding box center [967, 170] width 29 height 29
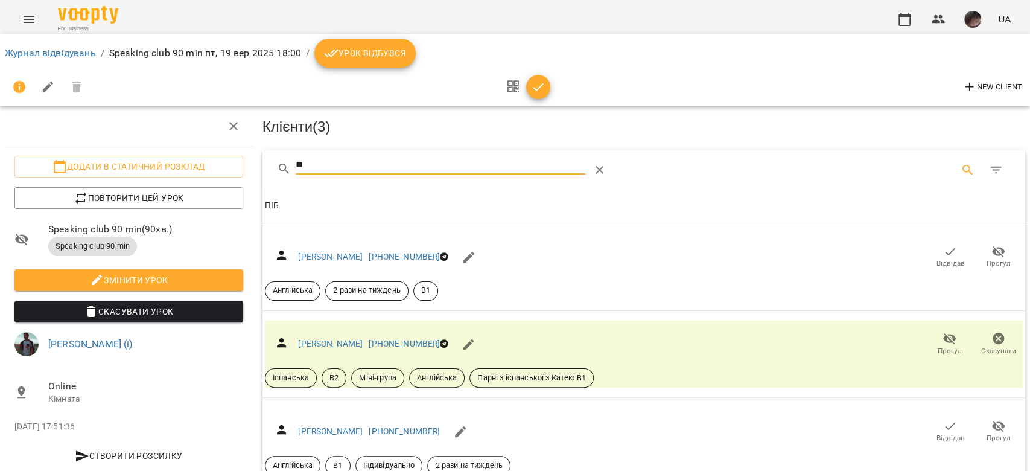
type input "*"
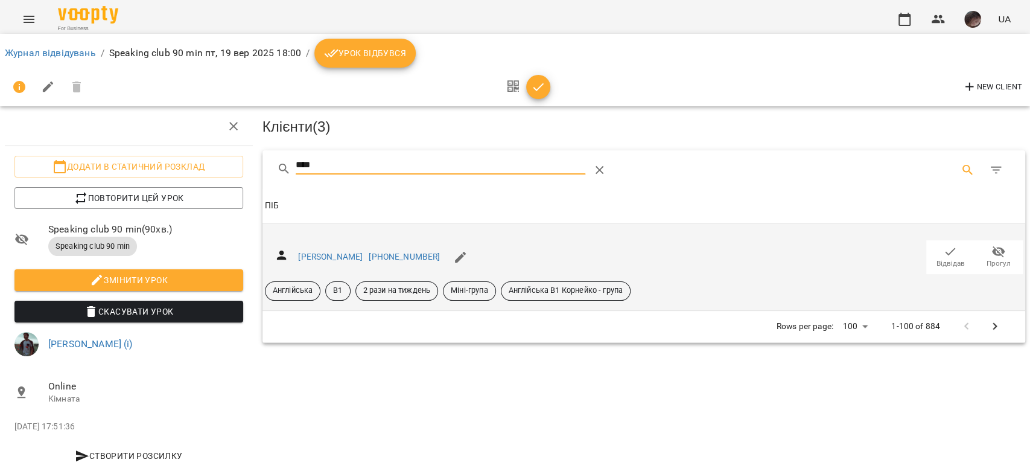
type input "****"
click at [943, 254] on icon "button" at bounding box center [950, 251] width 14 height 14
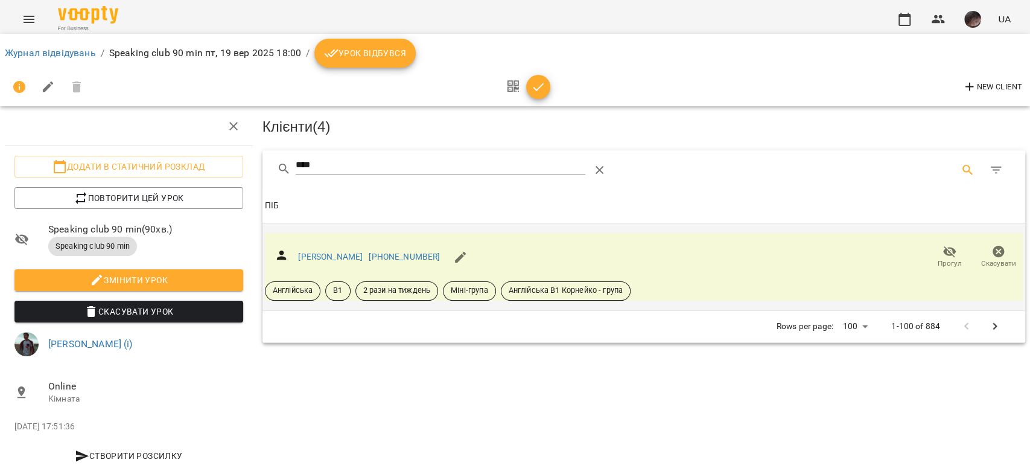
click at [545, 87] on span "button" at bounding box center [538, 87] width 24 height 14
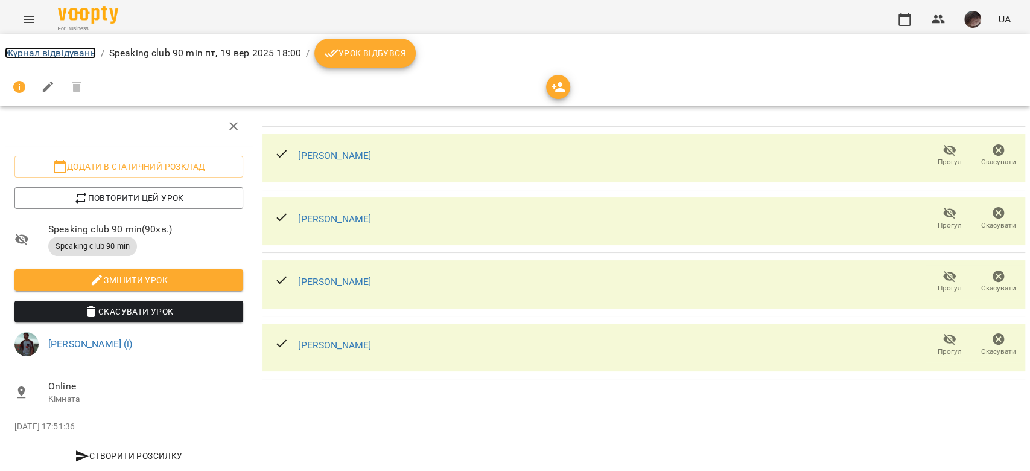
click at [78, 51] on link "Журнал відвідувань" at bounding box center [50, 52] width 91 height 11
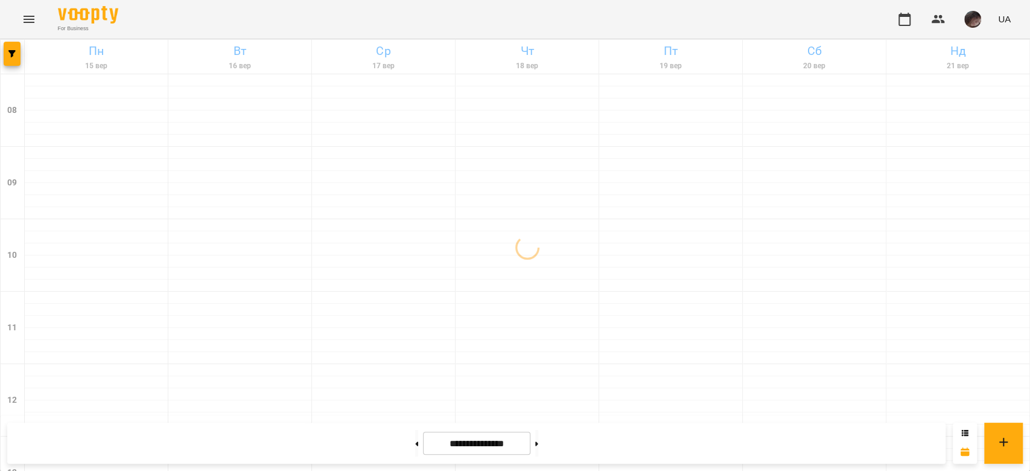
click at [10, 52] on icon "button" at bounding box center [11, 53] width 7 height 7
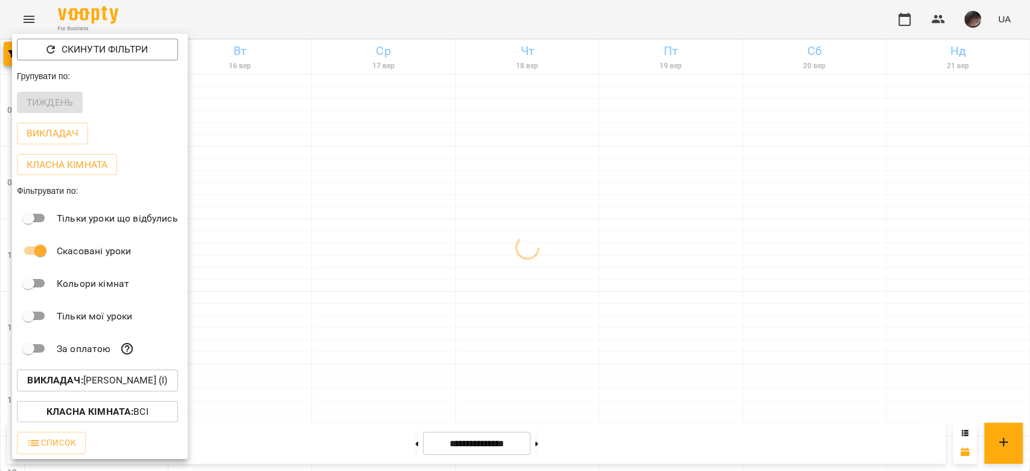
click at [107, 378] on p "Викладач : [PERSON_NAME] (і)" at bounding box center [97, 380] width 140 height 14
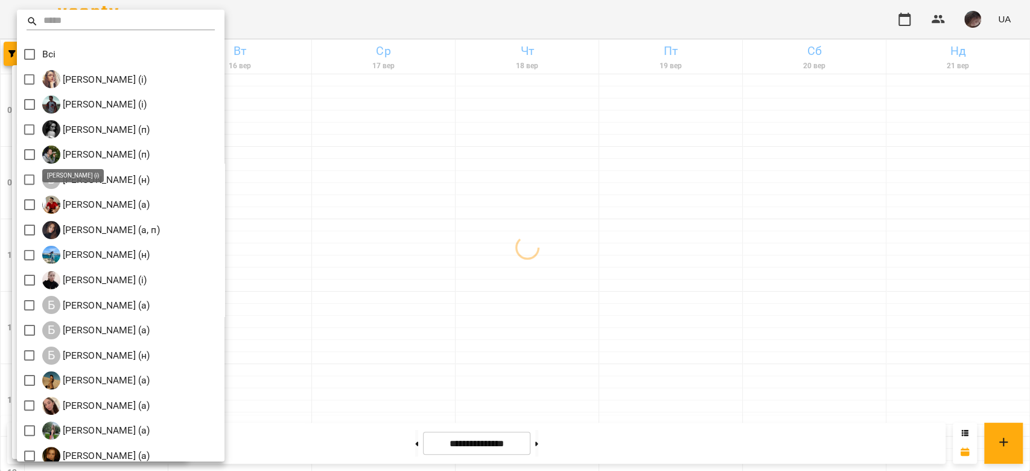
scroll to position [160, 0]
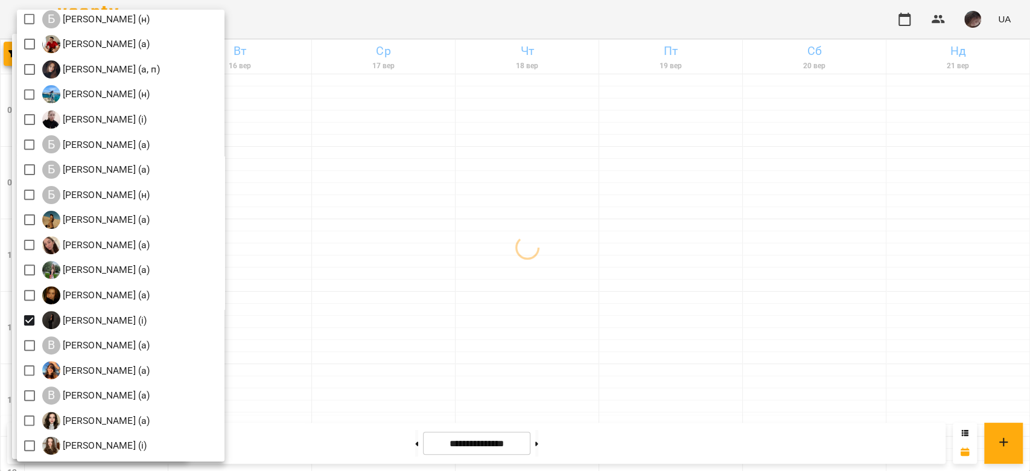
click at [485, 274] on div at bounding box center [515, 235] width 1030 height 471
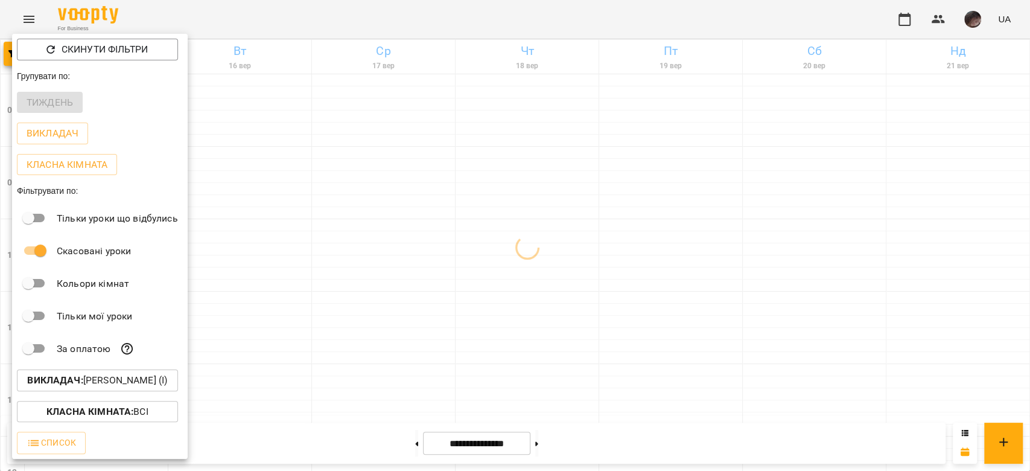
click at [485, 273] on div at bounding box center [515, 235] width 1030 height 471
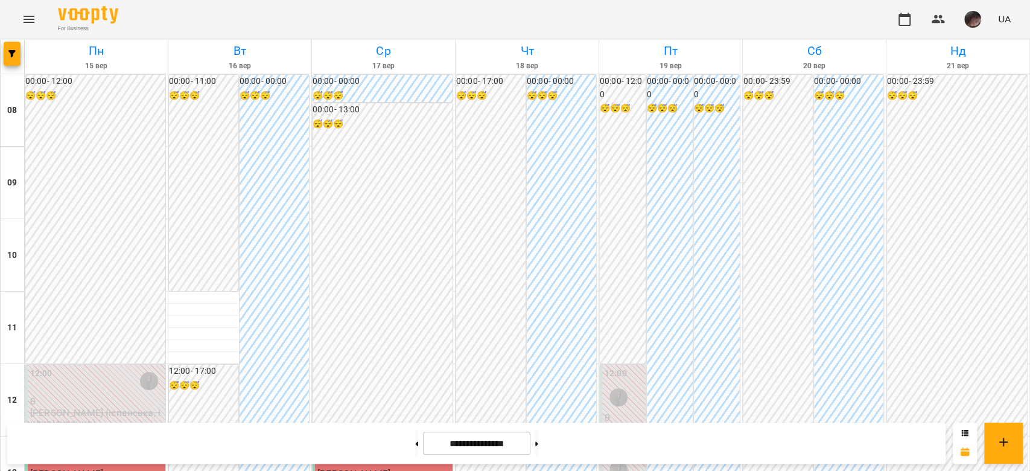
scroll to position [643, 0]
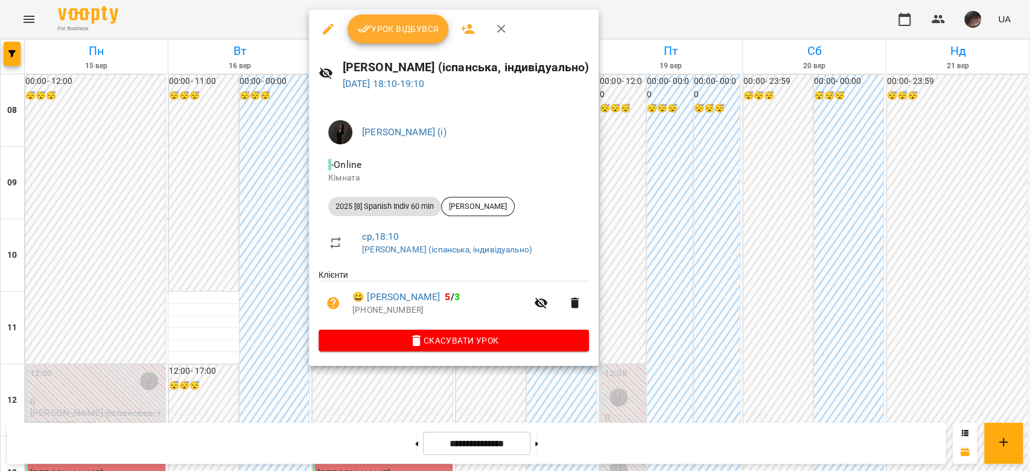
click at [438, 344] on span "Скасувати Урок" at bounding box center [453, 340] width 251 height 14
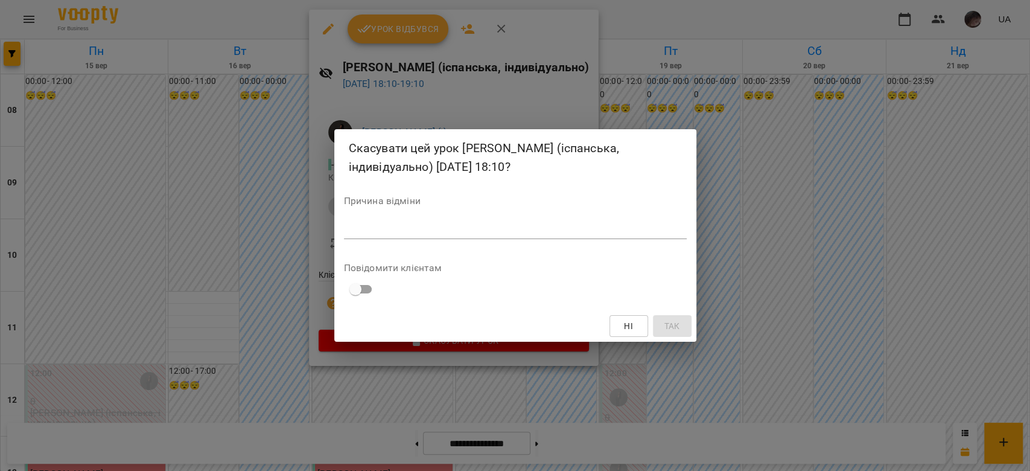
click at [530, 226] on textarea at bounding box center [515, 228] width 343 height 11
type textarea "*"
click at [685, 315] on button "Так" at bounding box center [672, 326] width 39 height 22
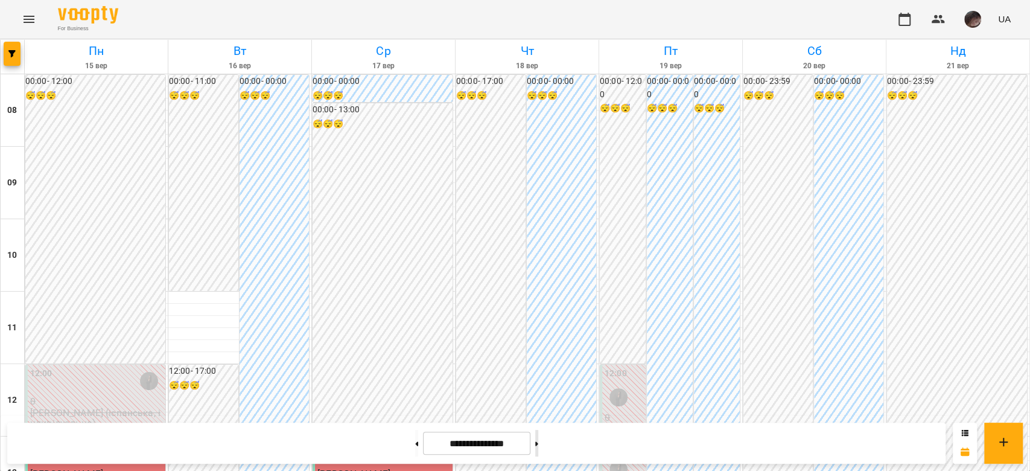
click at [538, 436] on button at bounding box center [536, 442] width 3 height 27
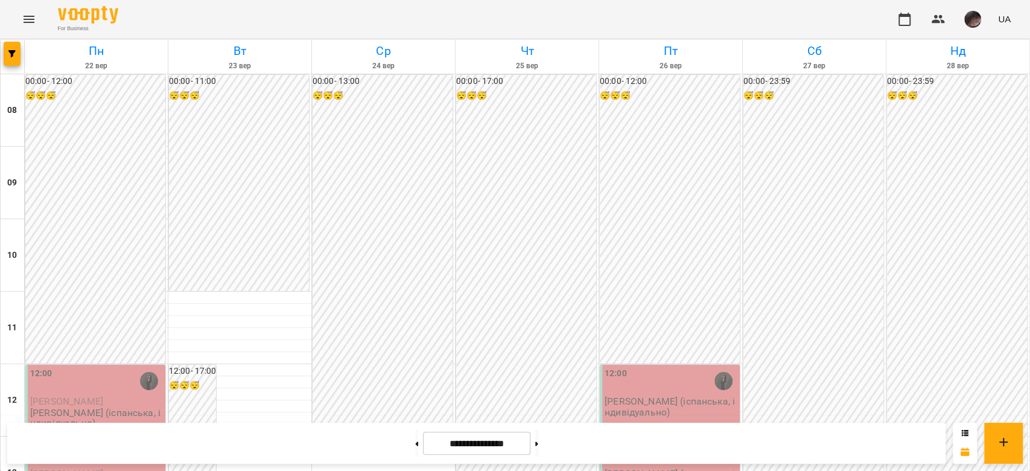
scroll to position [160, 0]
click at [6, 59] on button "button" at bounding box center [12, 54] width 17 height 24
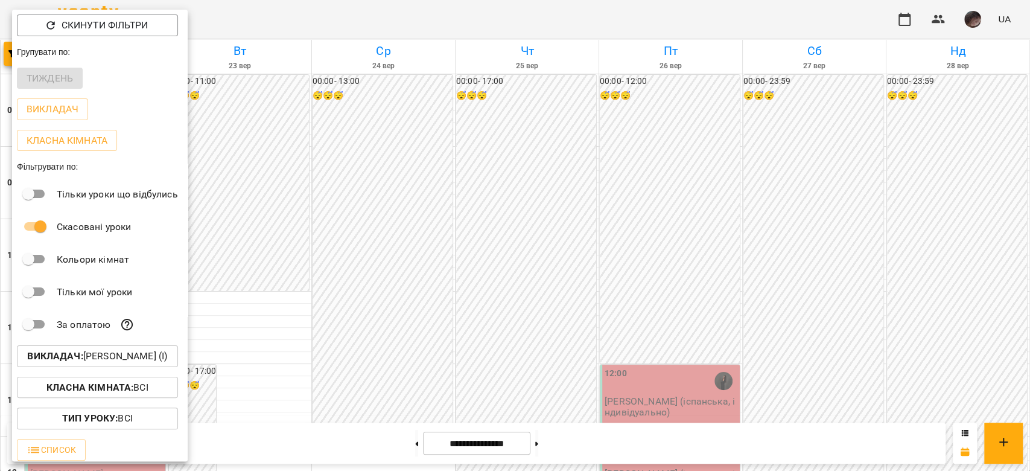
click at [148, 363] on p "Викладач : [PERSON_NAME] (і)" at bounding box center [97, 356] width 140 height 14
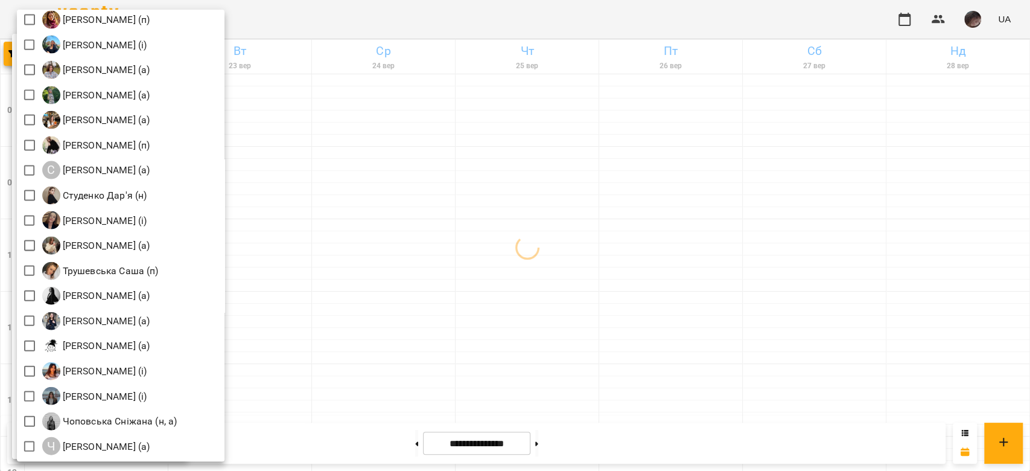
scroll to position [1739, 0]
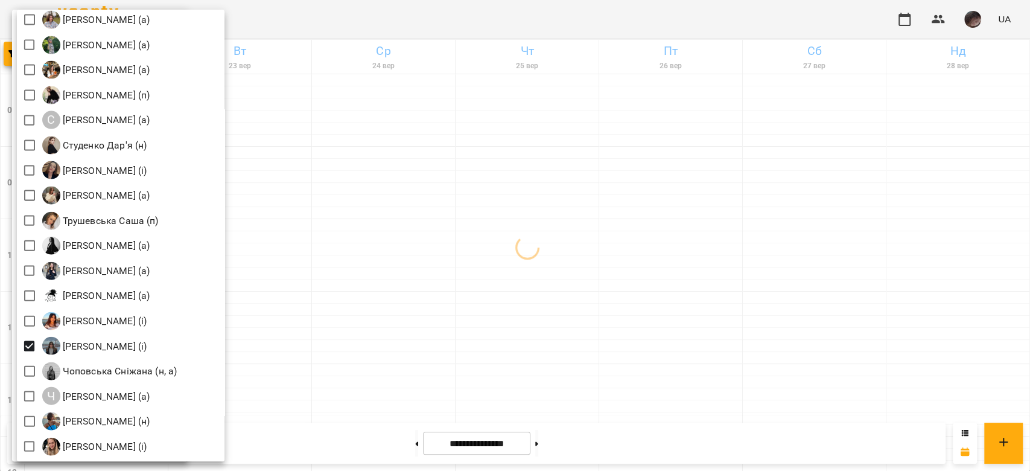
click at [451, 234] on div at bounding box center [515, 235] width 1030 height 471
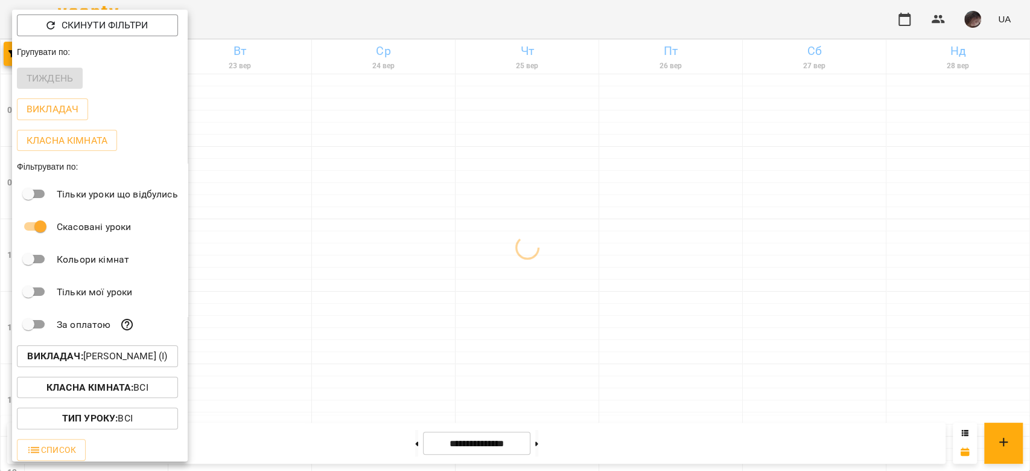
click at [451, 234] on div at bounding box center [515, 235] width 1030 height 471
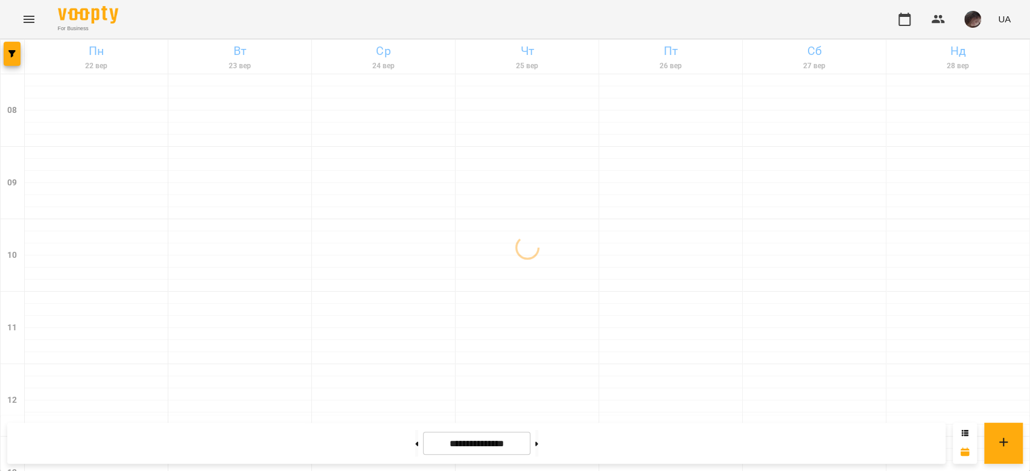
scroll to position [0, 0]
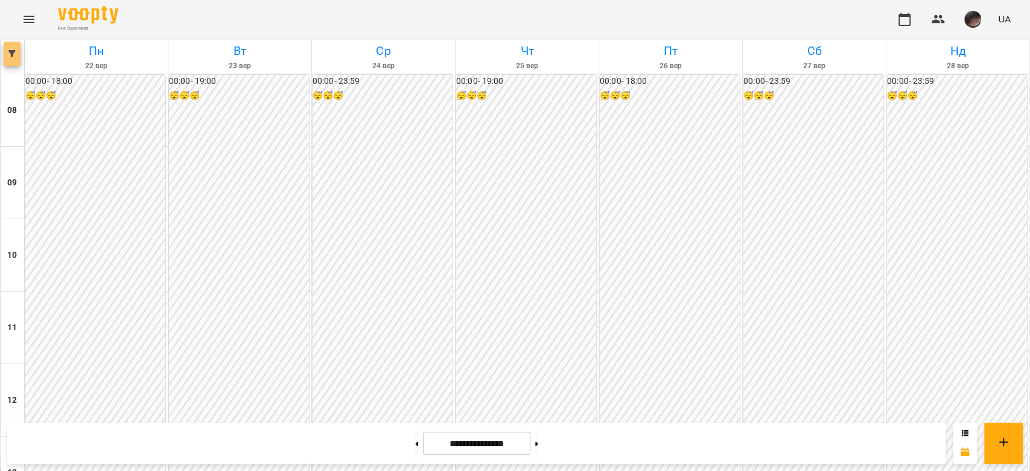
click at [4, 51] on span "button" at bounding box center [12, 53] width 17 height 7
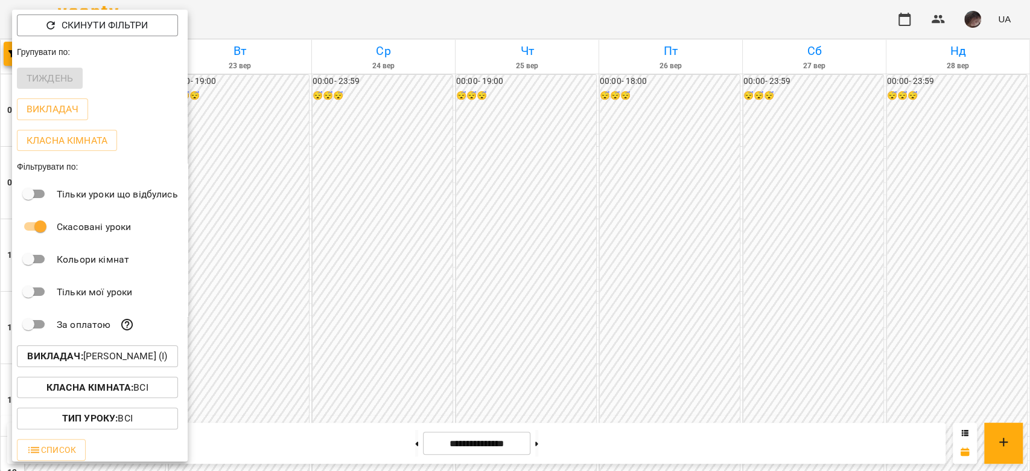
click at [114, 352] on p "Викладач : [PERSON_NAME] (і)" at bounding box center [97, 356] width 140 height 14
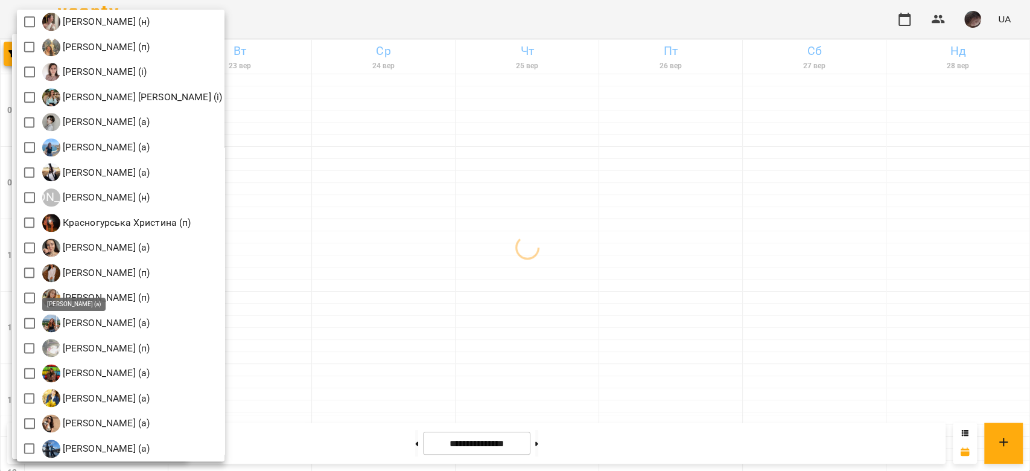
scroll to position [854, 0]
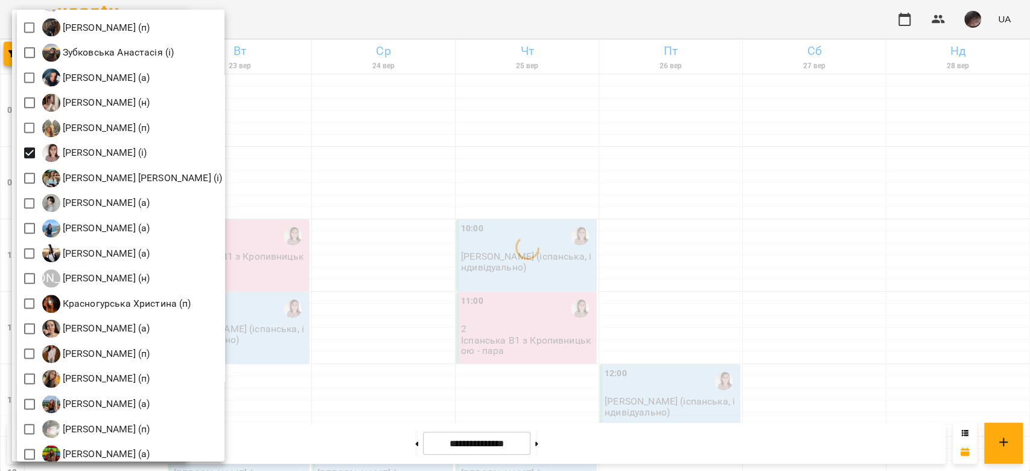
click at [454, 201] on div at bounding box center [515, 235] width 1030 height 471
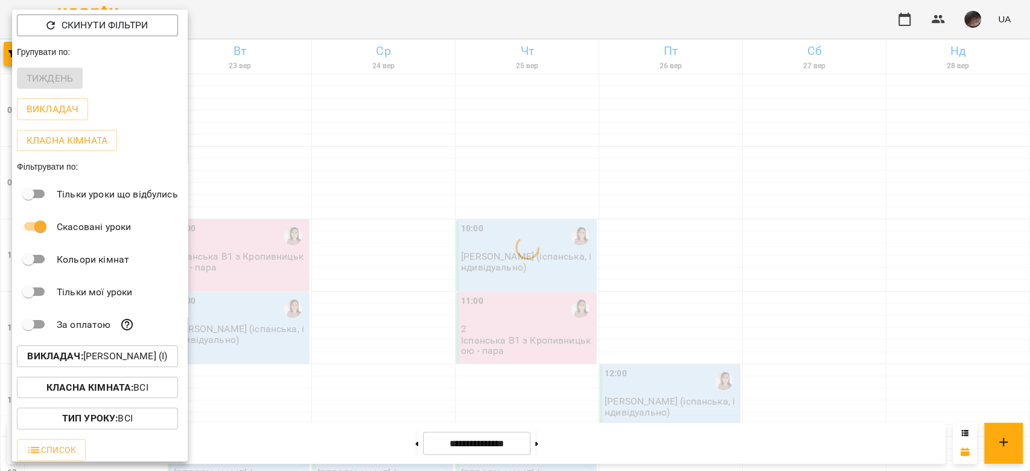
click at [454, 203] on div at bounding box center [515, 235] width 1030 height 471
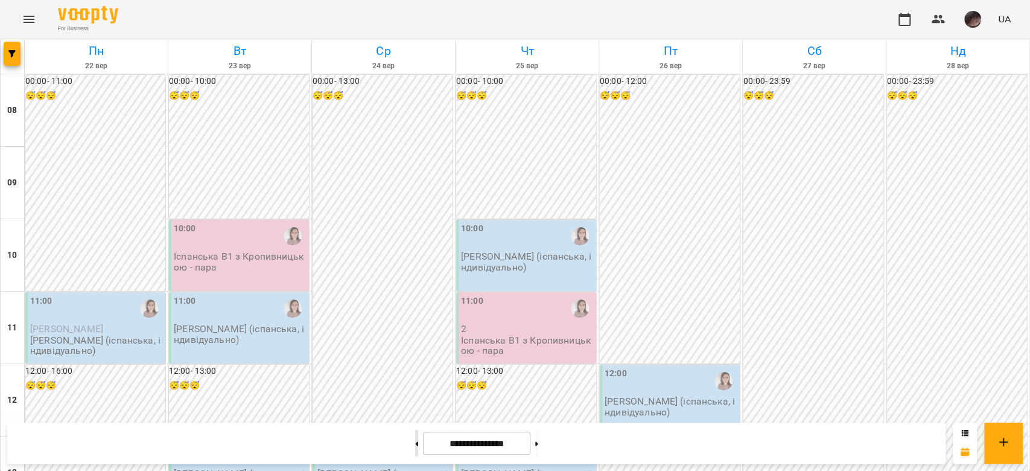
click at [415, 433] on button at bounding box center [416, 442] width 3 height 27
type input "**********"
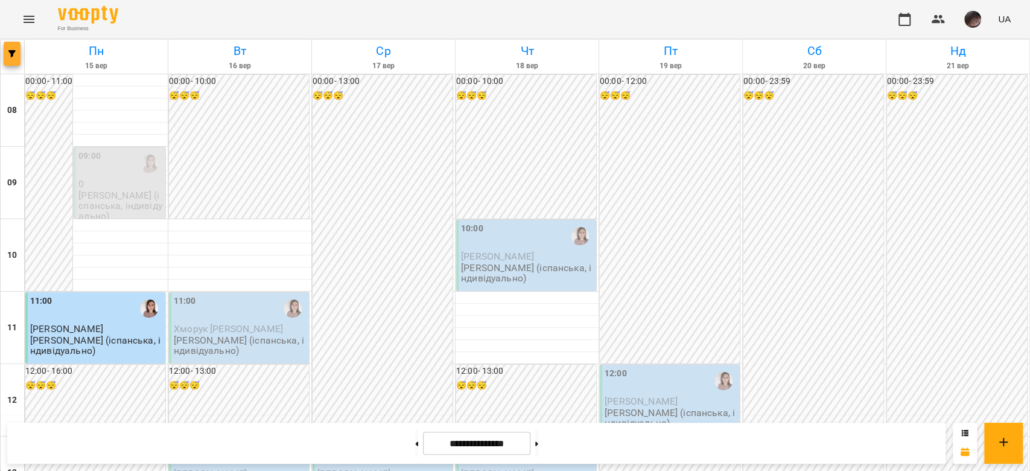
drag, startPoint x: 25, startPoint y: 60, endPoint x: 17, endPoint y: 51, distance: 12.1
click at [25, 60] on link "Пн 15 вер" at bounding box center [96, 57] width 143 height 34
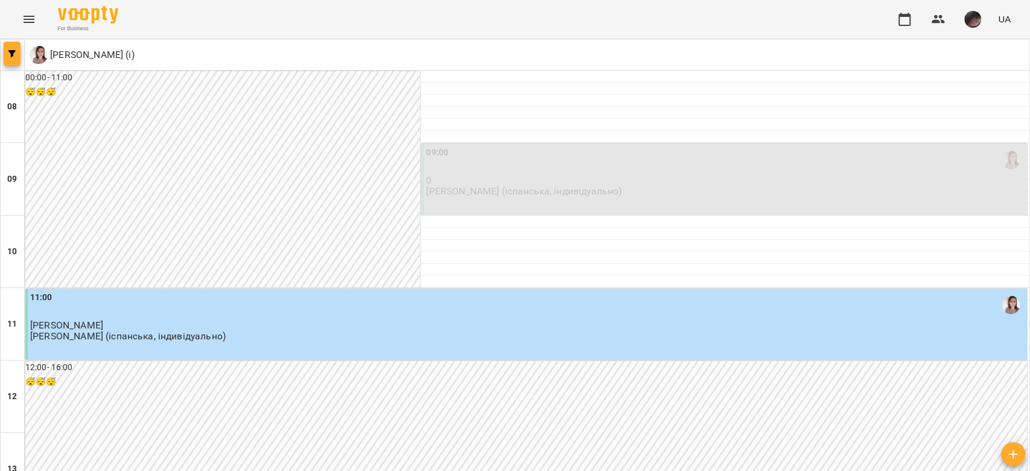
click at [15, 55] on icon "button" at bounding box center [11, 53] width 7 height 7
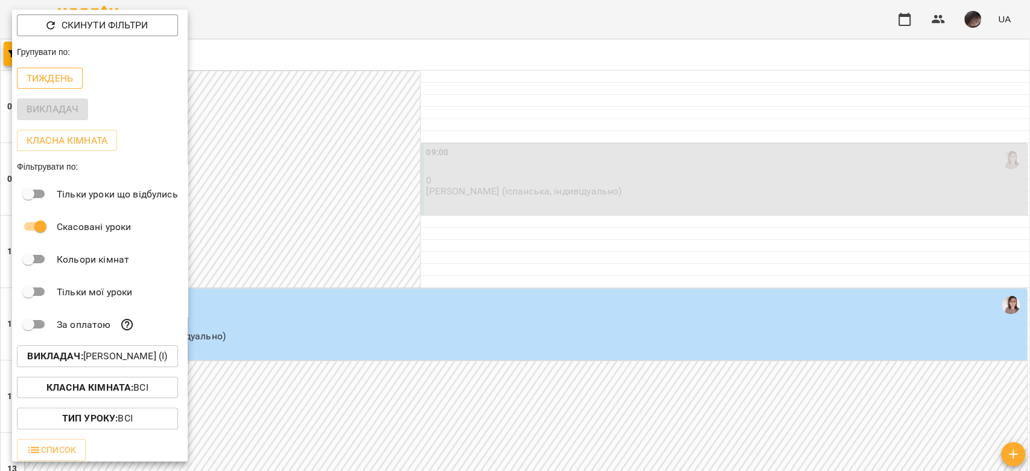
click at [71, 74] on p "Тиждень" at bounding box center [50, 78] width 46 height 14
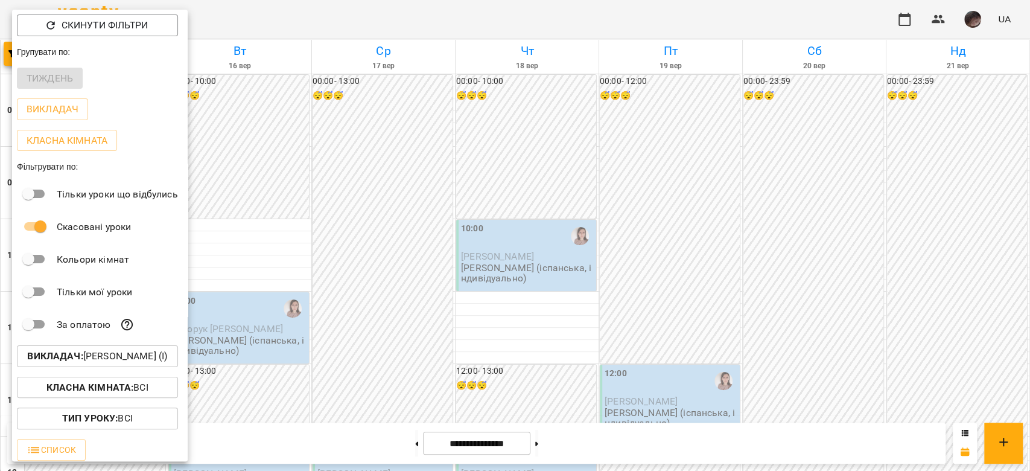
click at [167, 362] on p "Викладач : [PERSON_NAME] (і)" at bounding box center [97, 356] width 140 height 14
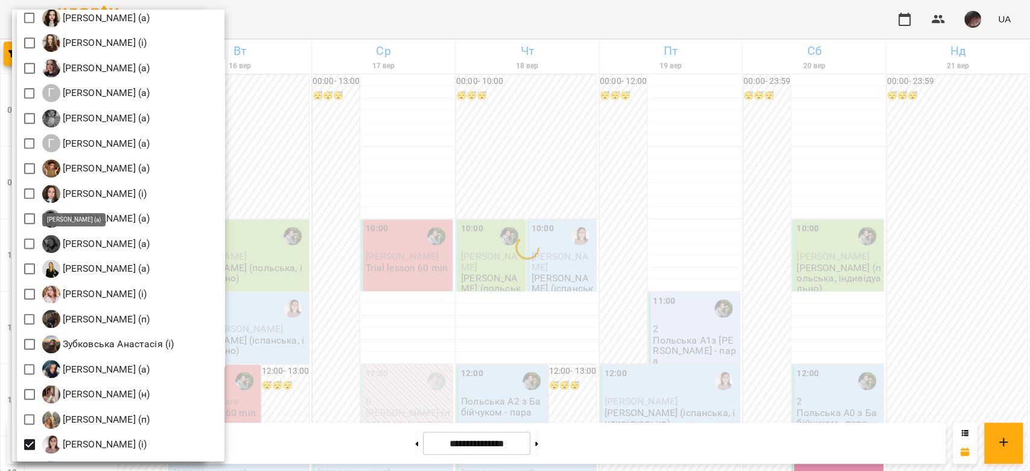
scroll to position [804, 0]
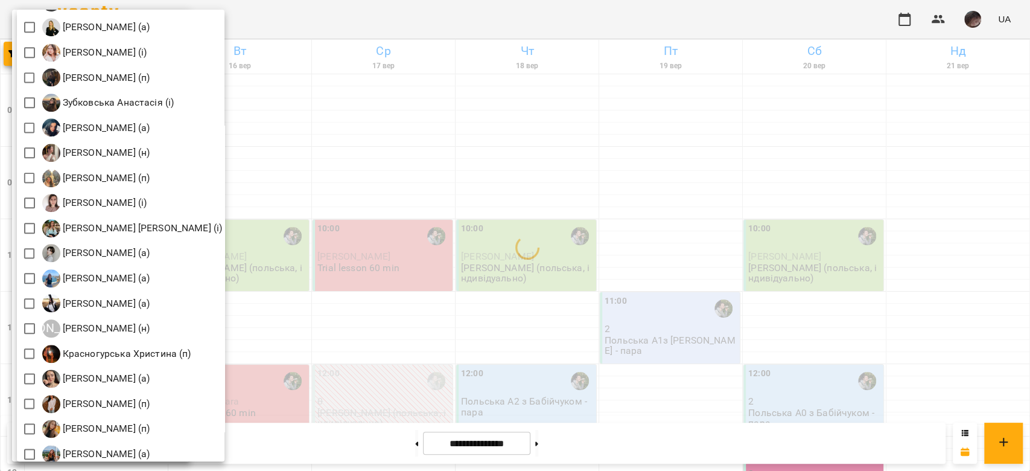
click at [524, 171] on div at bounding box center [515, 235] width 1030 height 471
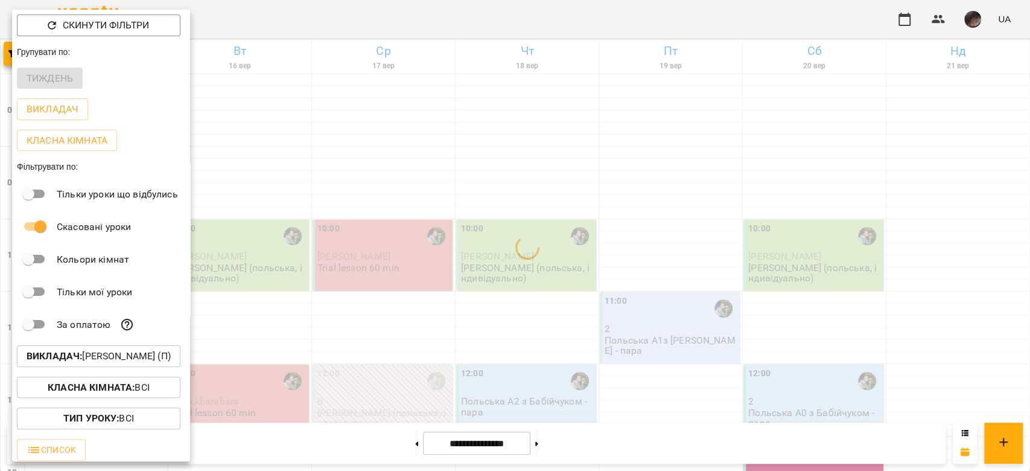
click at [524, 171] on div at bounding box center [515, 235] width 1030 height 471
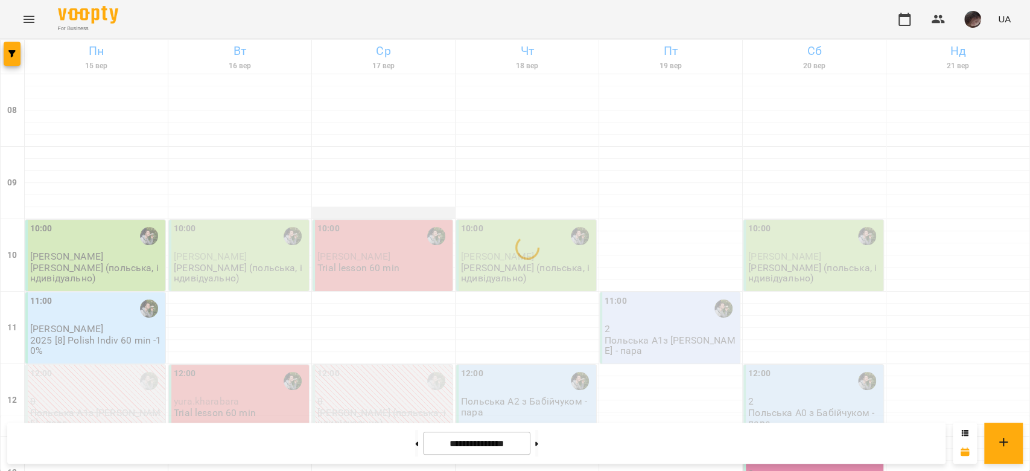
scroll to position [160, 0]
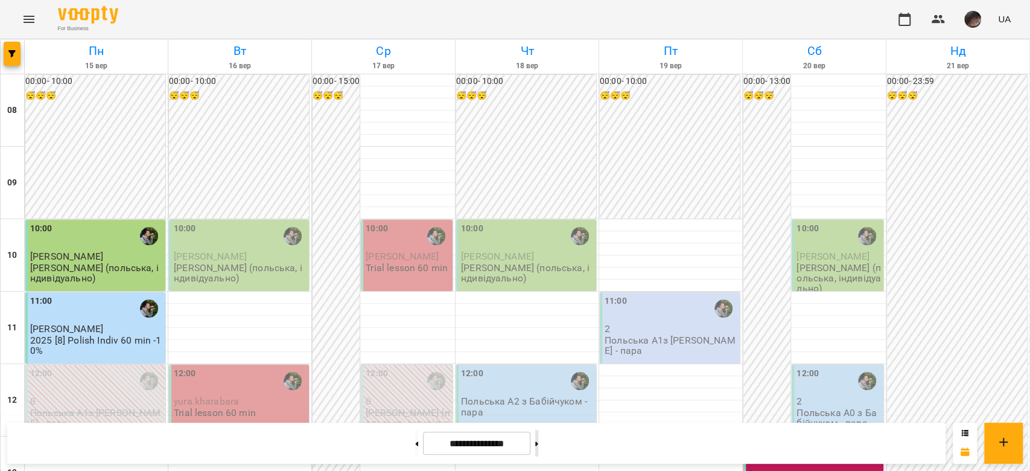
click at [538, 445] on button at bounding box center [536, 442] width 3 height 27
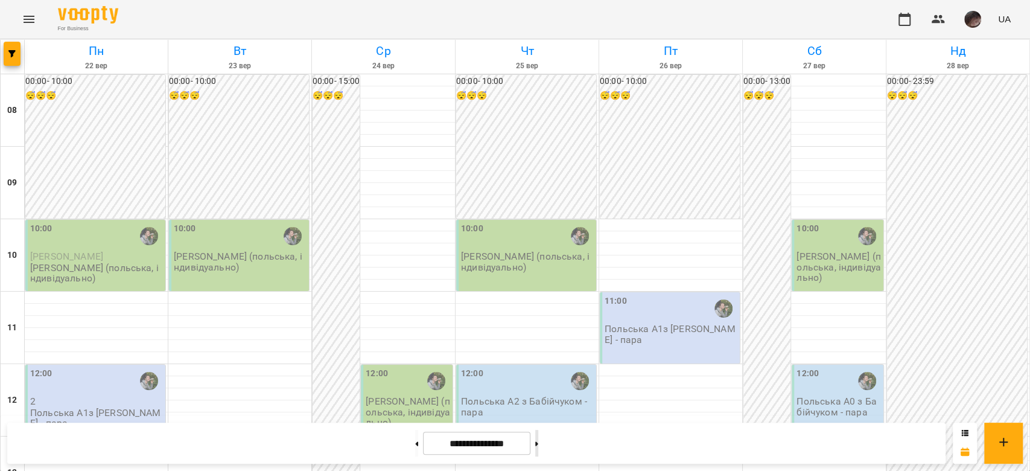
click at [538, 437] on button at bounding box center [536, 442] width 3 height 27
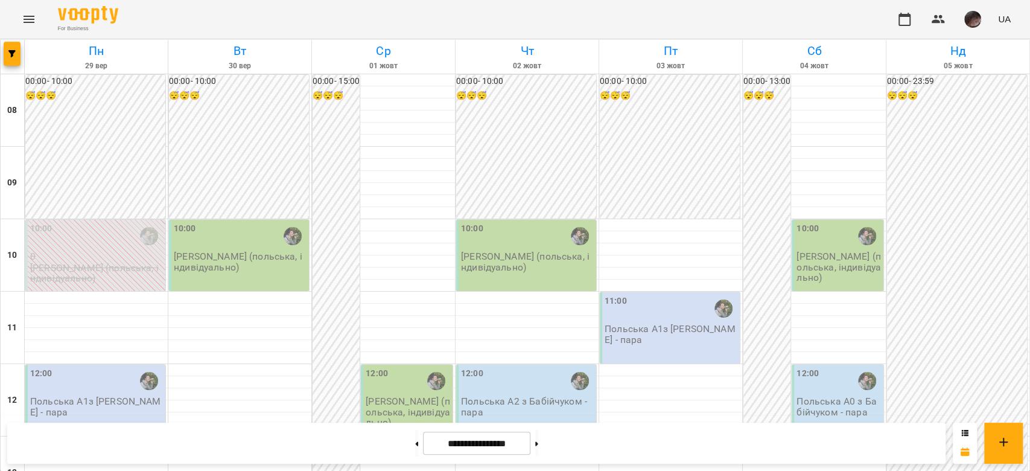
click at [539, 438] on div at bounding box center [536, 442] width 13 height 27
click at [538, 438] on button at bounding box center [536, 442] width 3 height 27
click at [415, 448] on button at bounding box center [416, 442] width 3 height 27
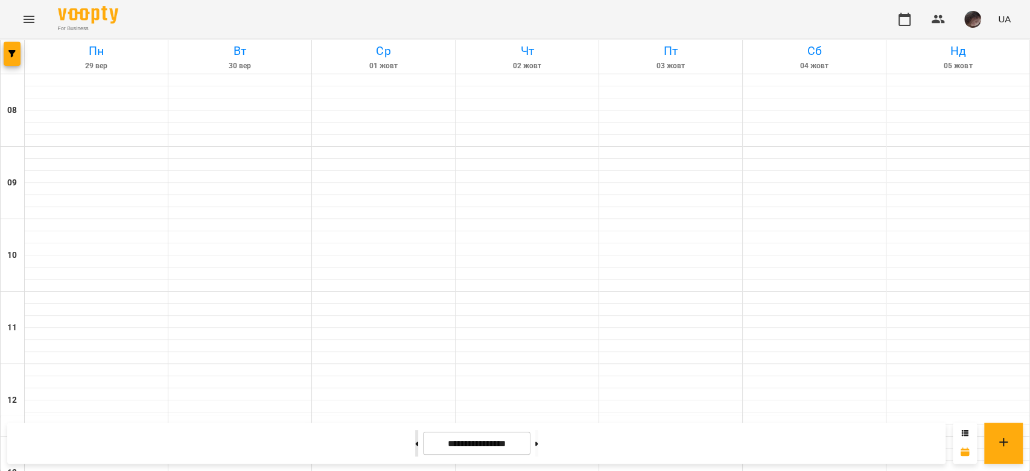
click at [415, 448] on button at bounding box center [416, 442] width 3 height 27
type input "**********"
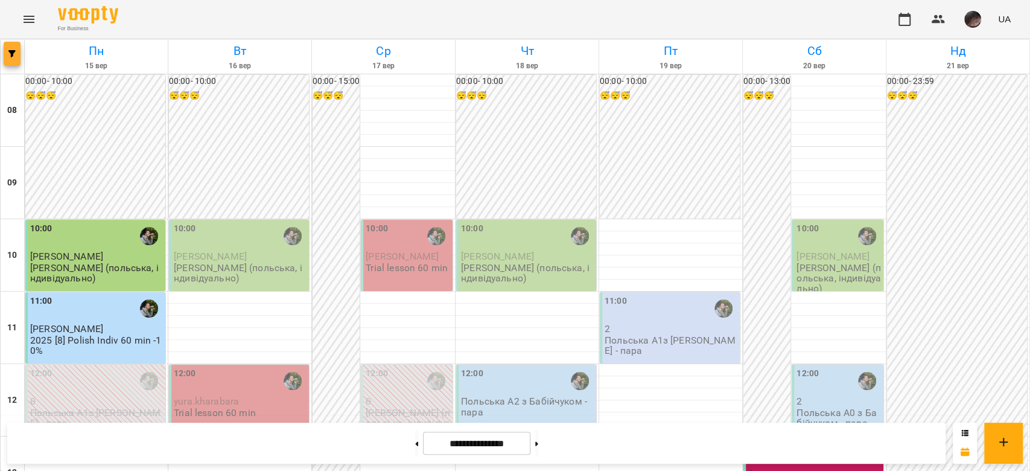
click at [16, 59] on button "button" at bounding box center [12, 54] width 17 height 24
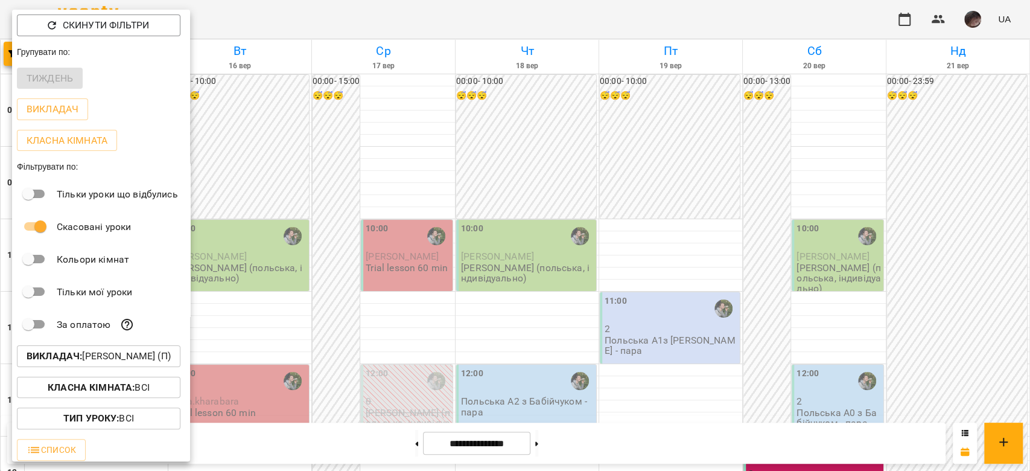
click at [143, 351] on p "Викладач : [PERSON_NAME] (п)" at bounding box center [99, 356] width 144 height 14
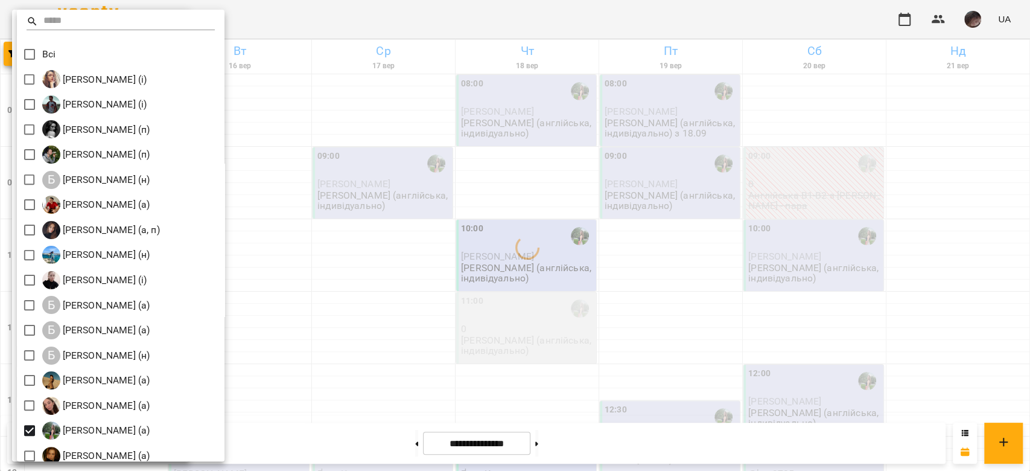
click at [565, 280] on div at bounding box center [515, 235] width 1030 height 471
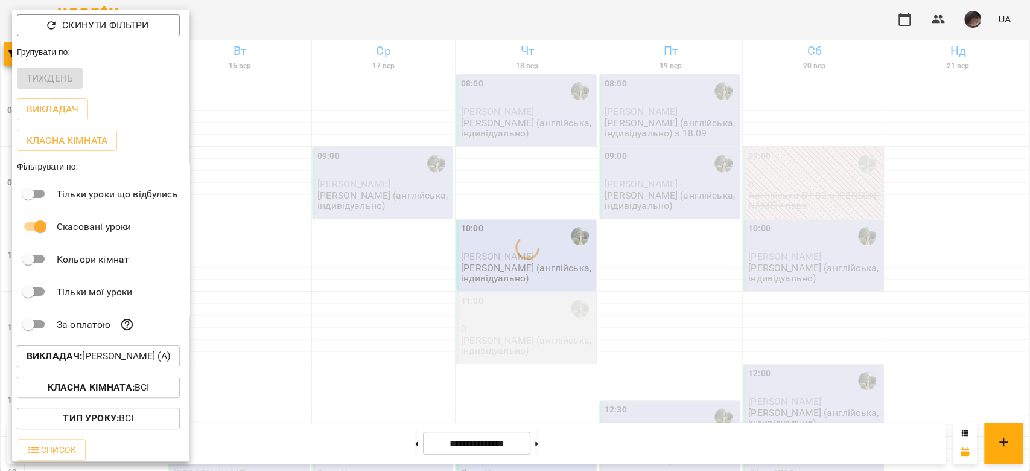
click at [565, 280] on div at bounding box center [515, 235] width 1030 height 471
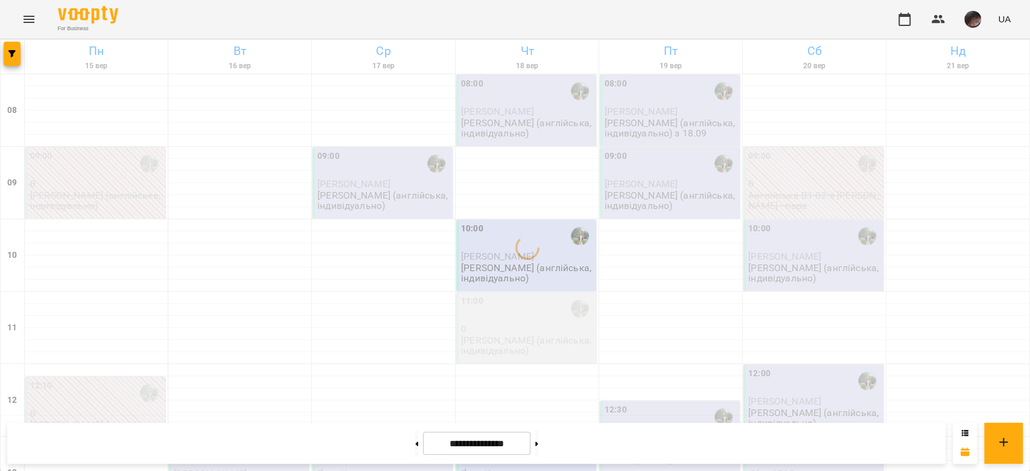
scroll to position [563, 0]
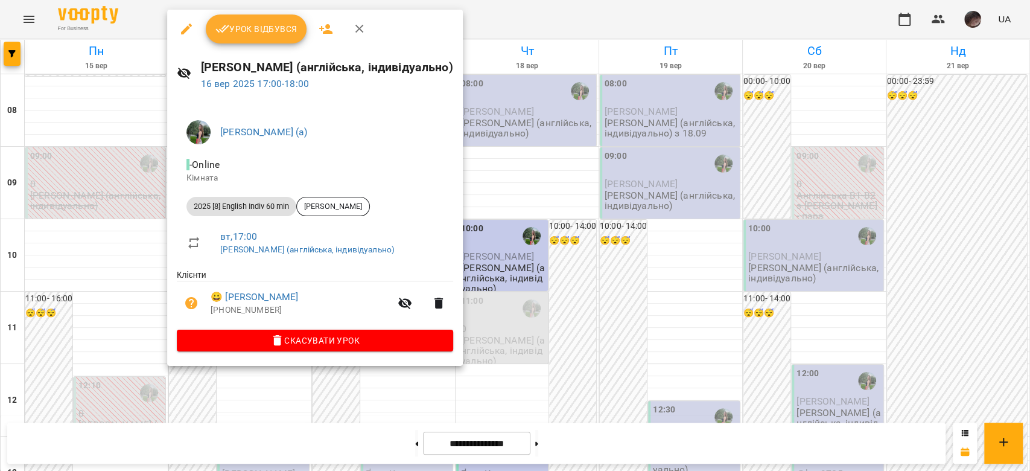
click at [268, 30] on span "Урок відбувся" at bounding box center [256, 29] width 82 height 14
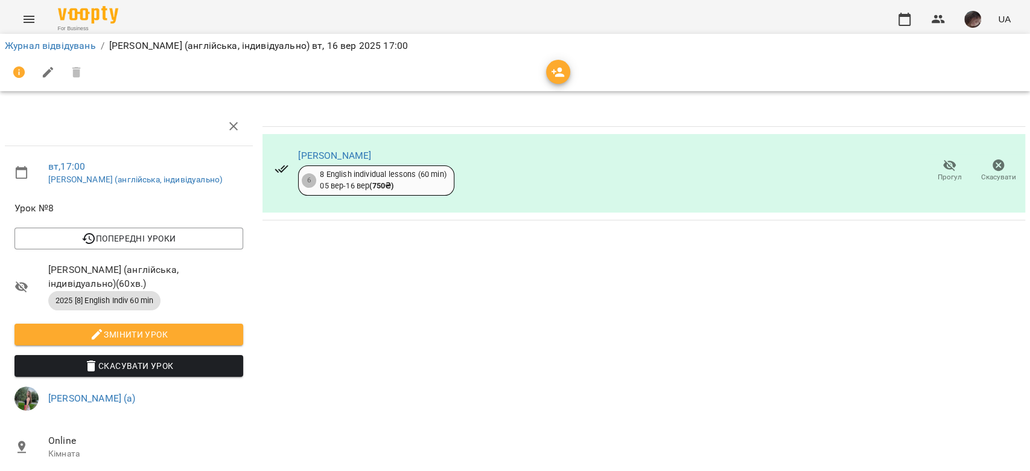
click at [943, 163] on icon "button" at bounding box center [949, 165] width 13 height 11
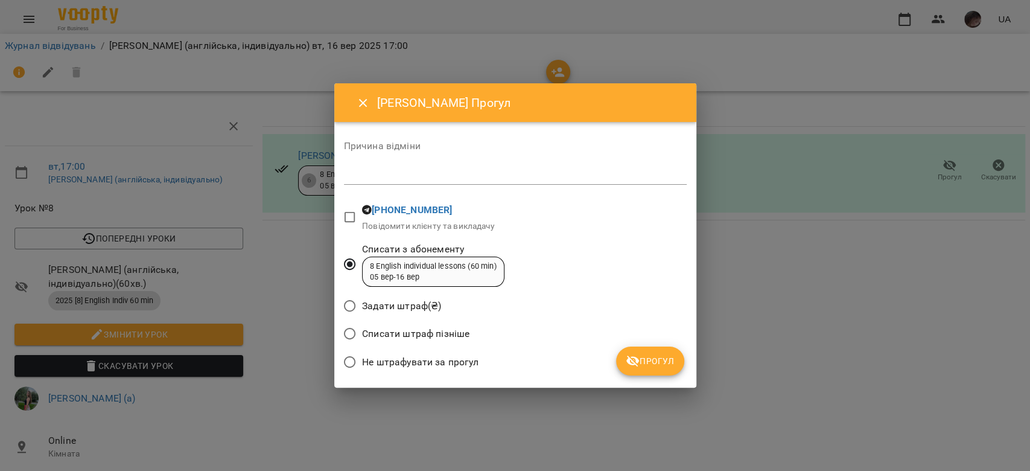
drag, startPoint x: 643, startPoint y: 369, endPoint x: 644, endPoint y: 381, distance: 11.5
click at [645, 368] on button "Прогул" at bounding box center [650, 360] width 68 height 29
